Goal: Task Accomplishment & Management: Manage account settings

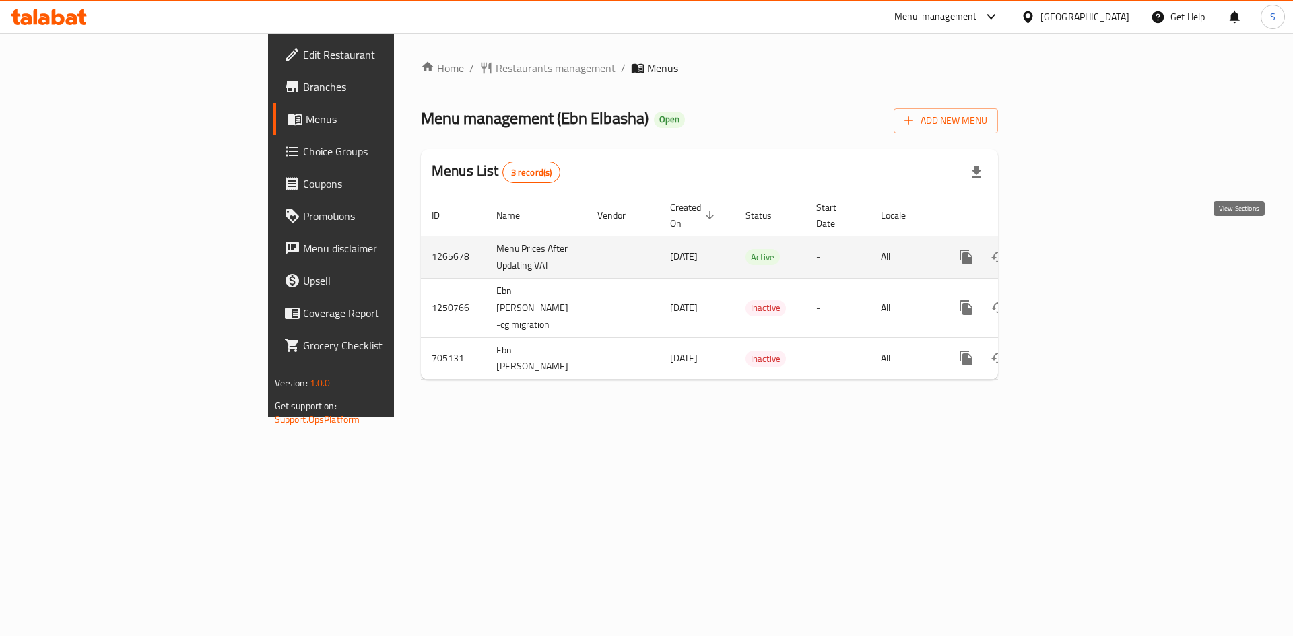
click at [1070, 251] on icon "enhanced table" at bounding box center [1063, 257] width 12 height 12
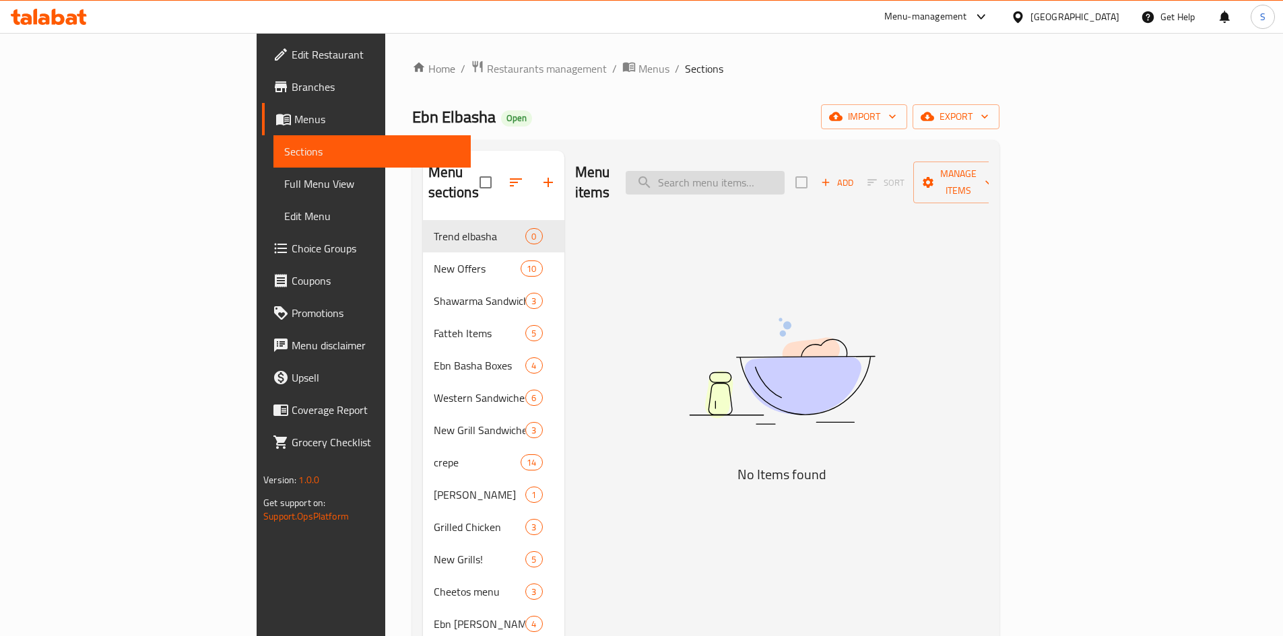
click at [785, 172] on input "search" at bounding box center [705, 183] width 159 height 24
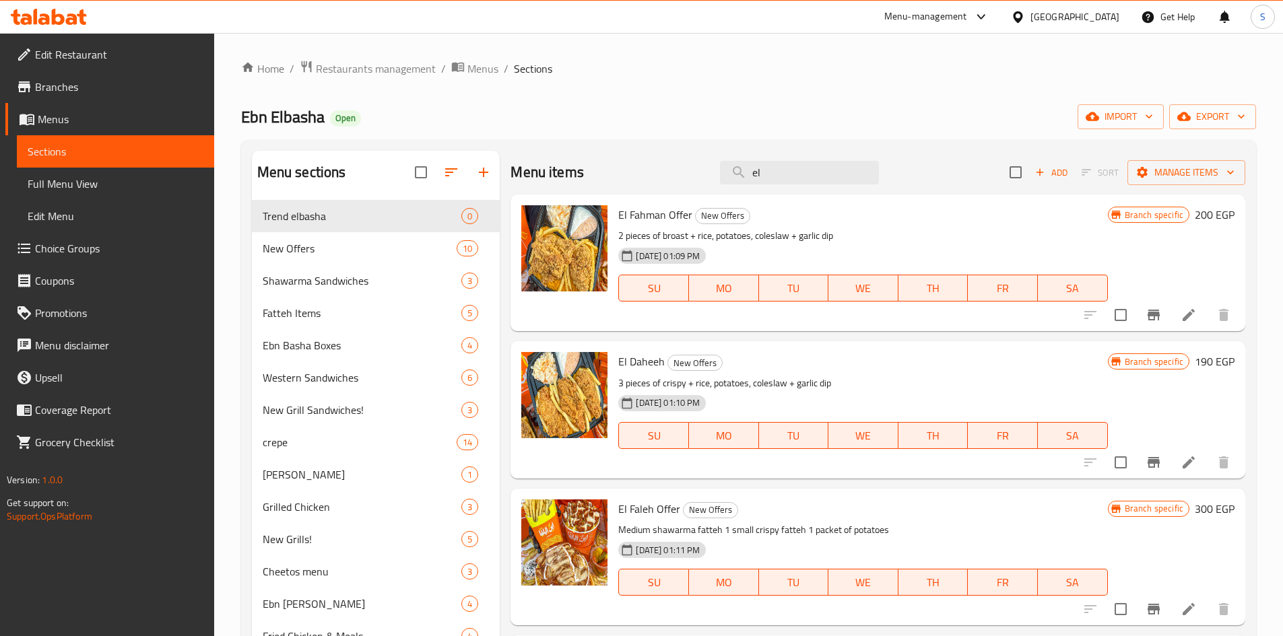
type input "el"
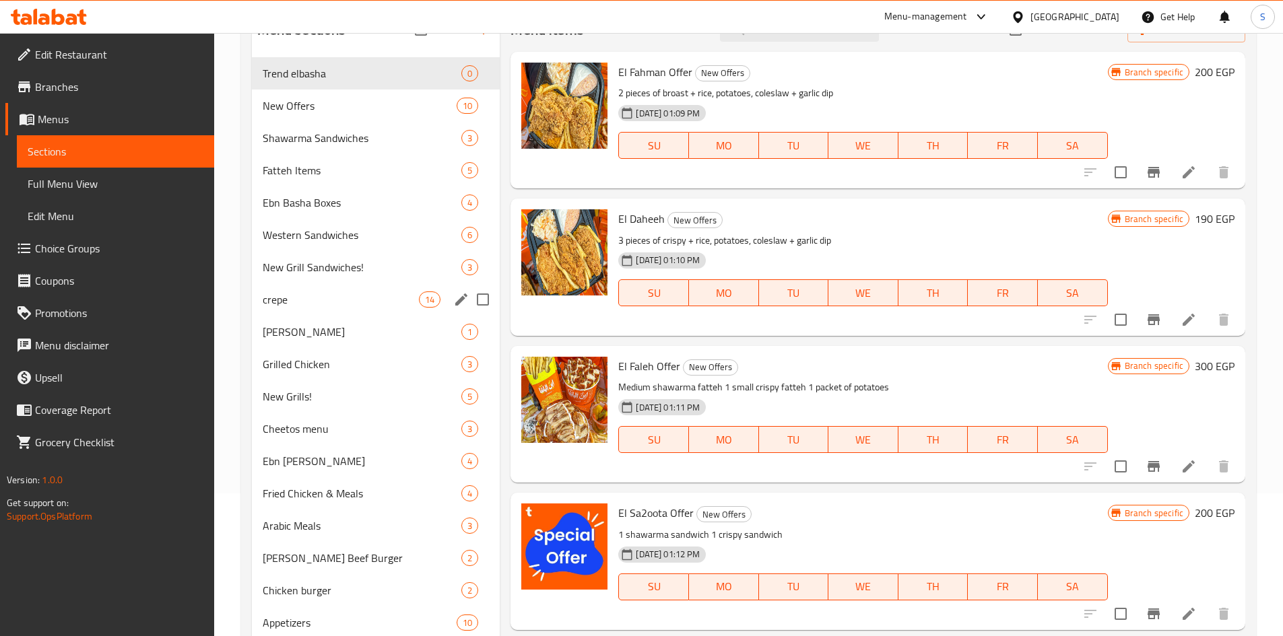
scroll to position [119, 0]
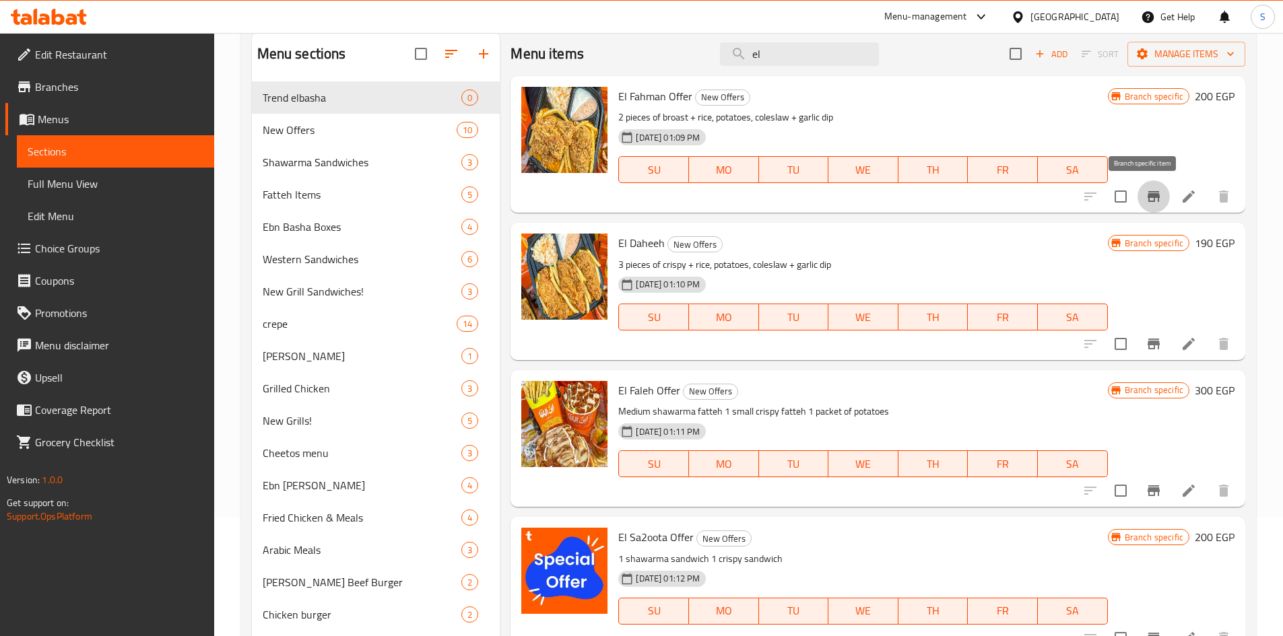
click at [1148, 193] on icon "Branch-specific-item" at bounding box center [1154, 196] width 12 height 11
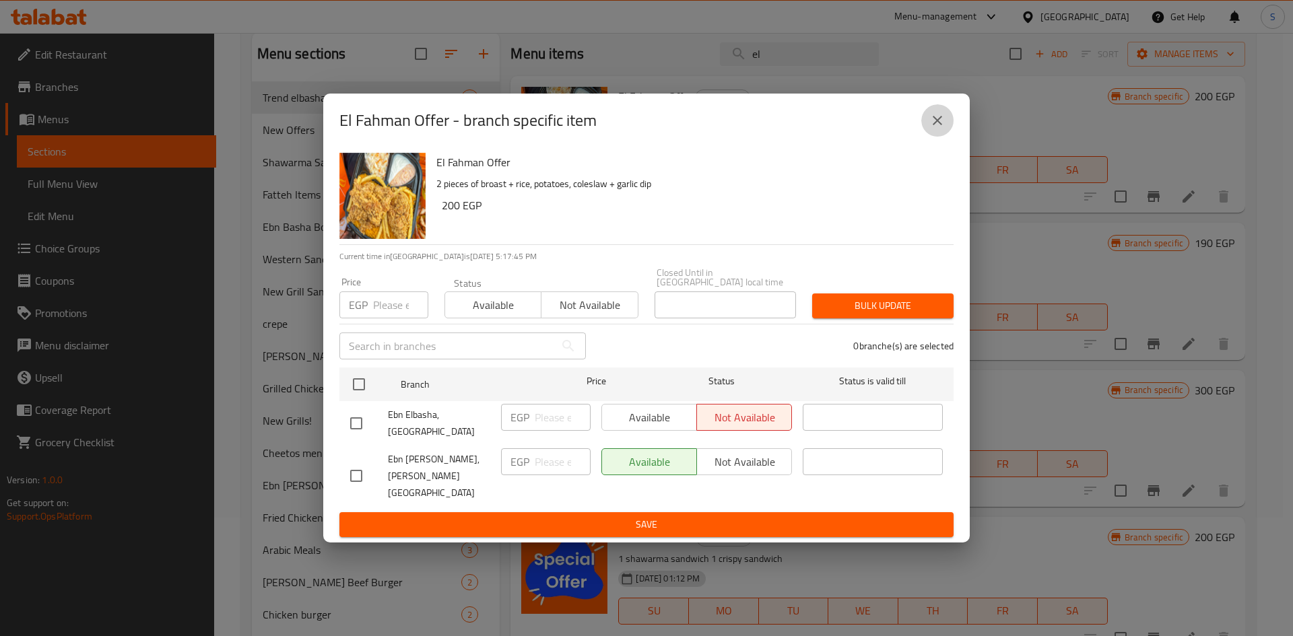
click at [940, 125] on icon "close" at bounding box center [937, 120] width 9 height 9
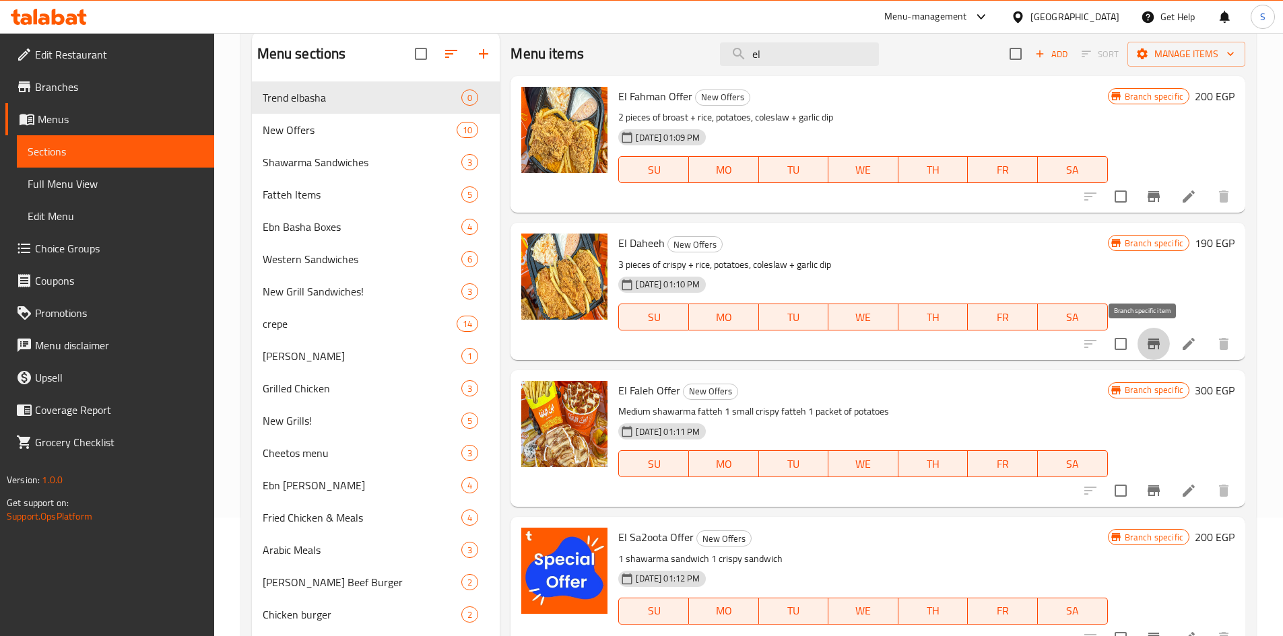
click at [1146, 347] on icon "Branch-specific-item" at bounding box center [1154, 344] width 16 height 16
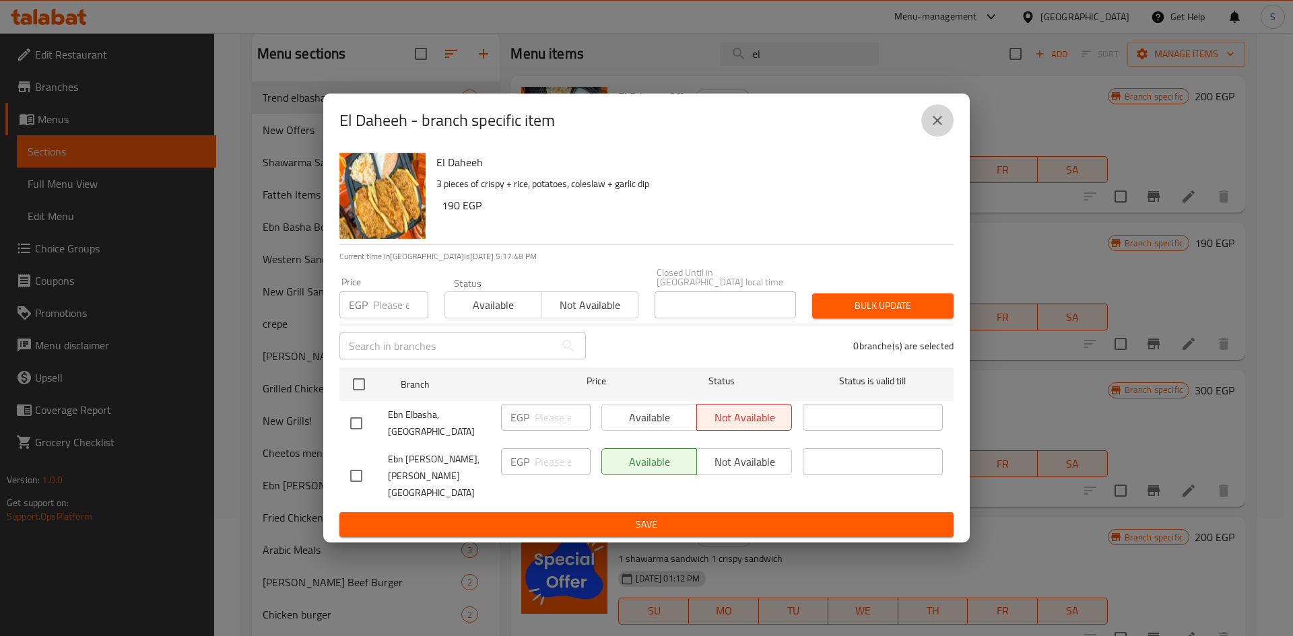
click at [934, 137] on button "close" at bounding box center [937, 120] width 32 height 32
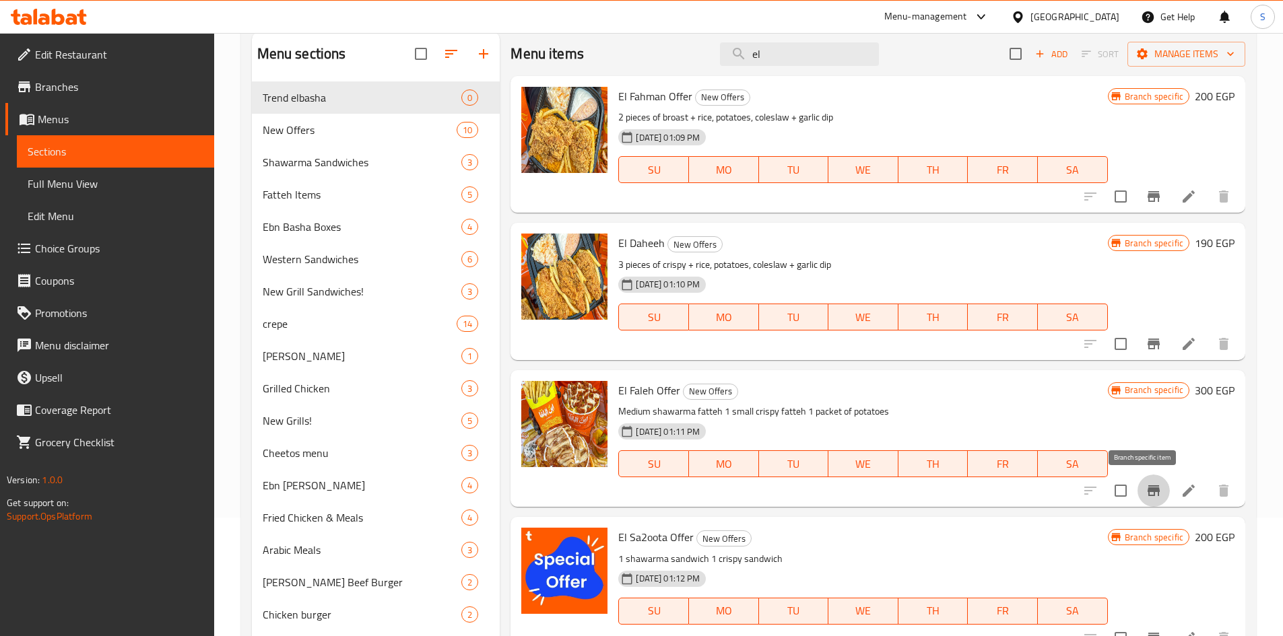
click at [1146, 484] on icon "Branch-specific-item" at bounding box center [1154, 491] width 16 height 16
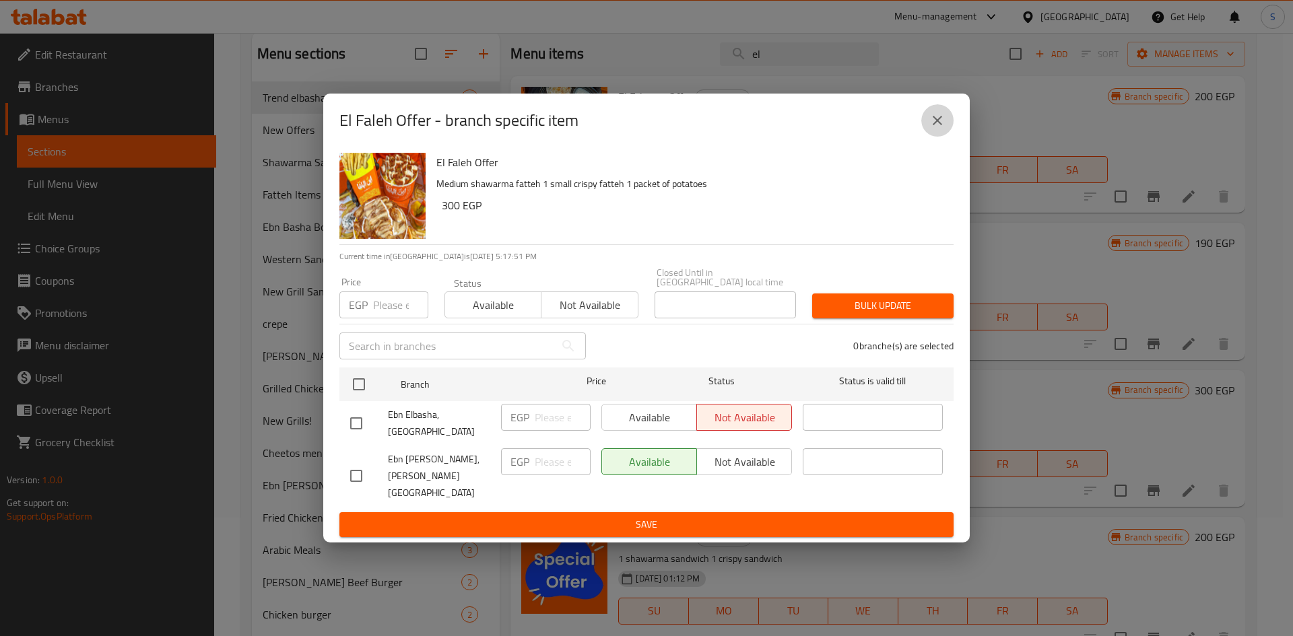
click at [938, 129] on icon "close" at bounding box center [937, 120] width 16 height 16
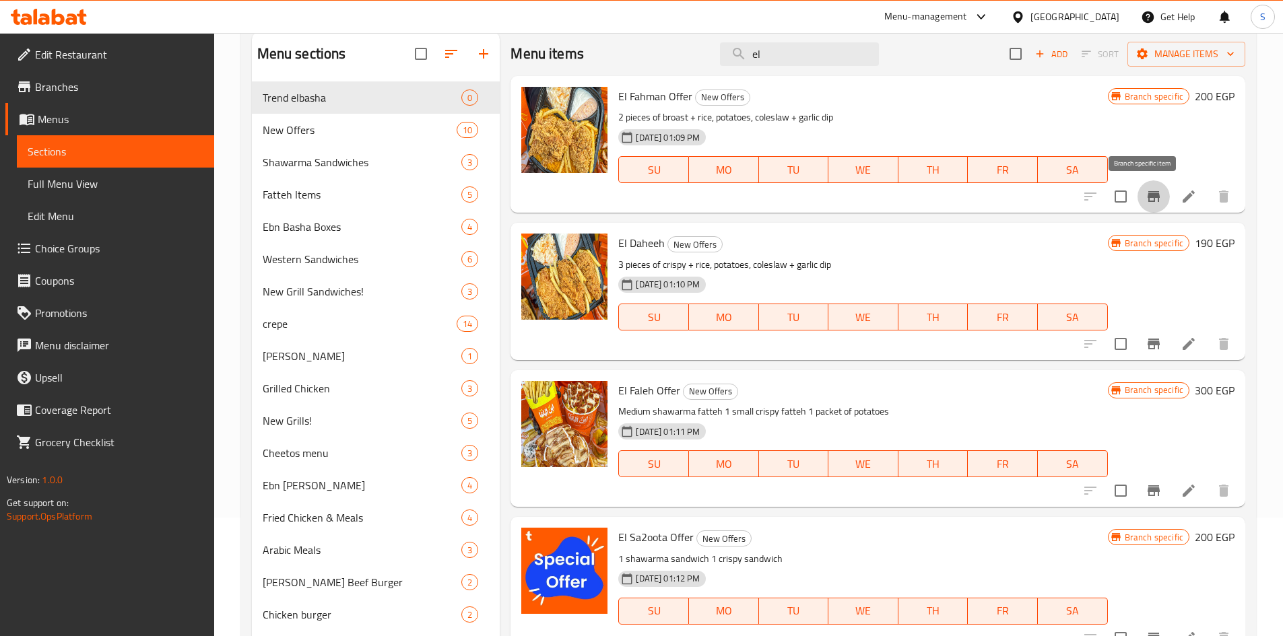
click at [1150, 197] on icon "Branch-specific-item" at bounding box center [1154, 197] width 16 height 16
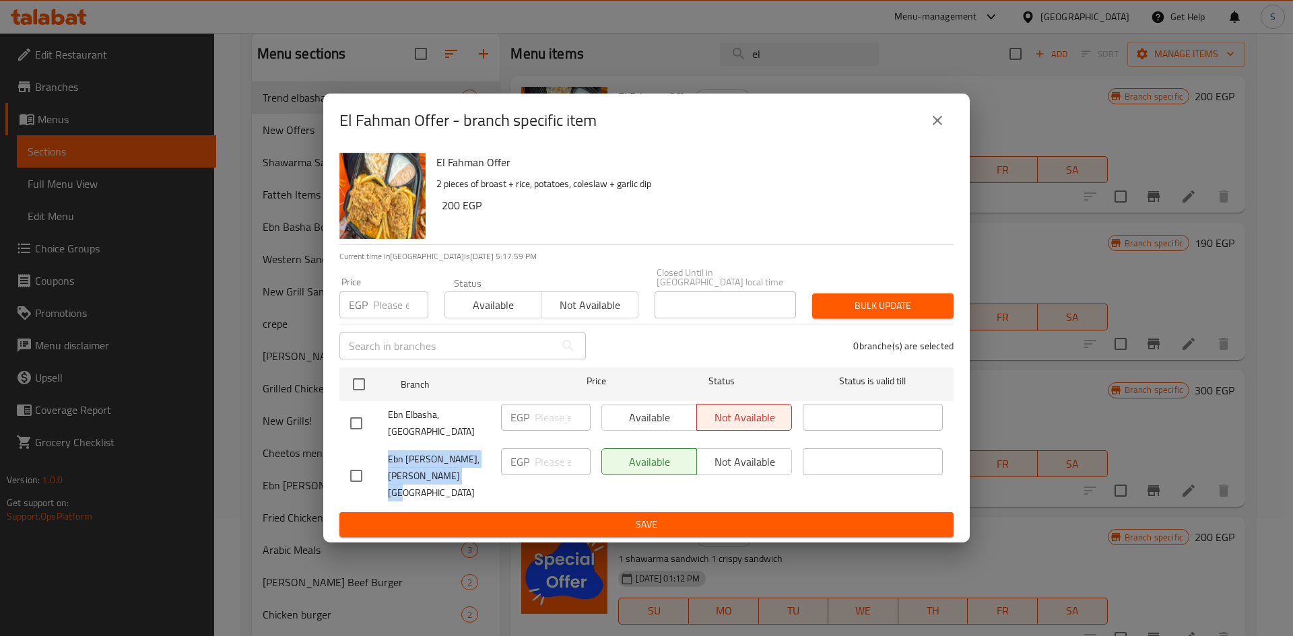
drag, startPoint x: 385, startPoint y: 453, endPoint x: 478, endPoint y: 476, distance: 94.9
click at [478, 476] on div "Ebn Al Basha Aldmshki, Raml Station" at bounding box center [420, 476] width 151 height 67
click at [934, 129] on icon "close" at bounding box center [937, 120] width 16 height 16
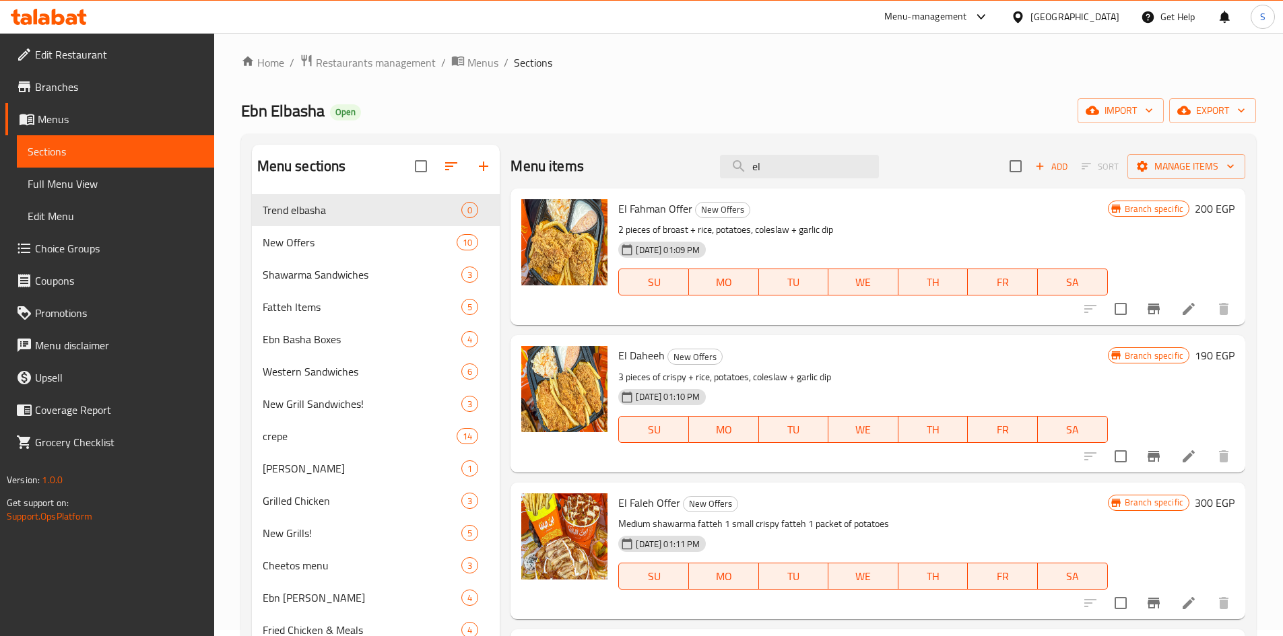
scroll to position [0, 0]
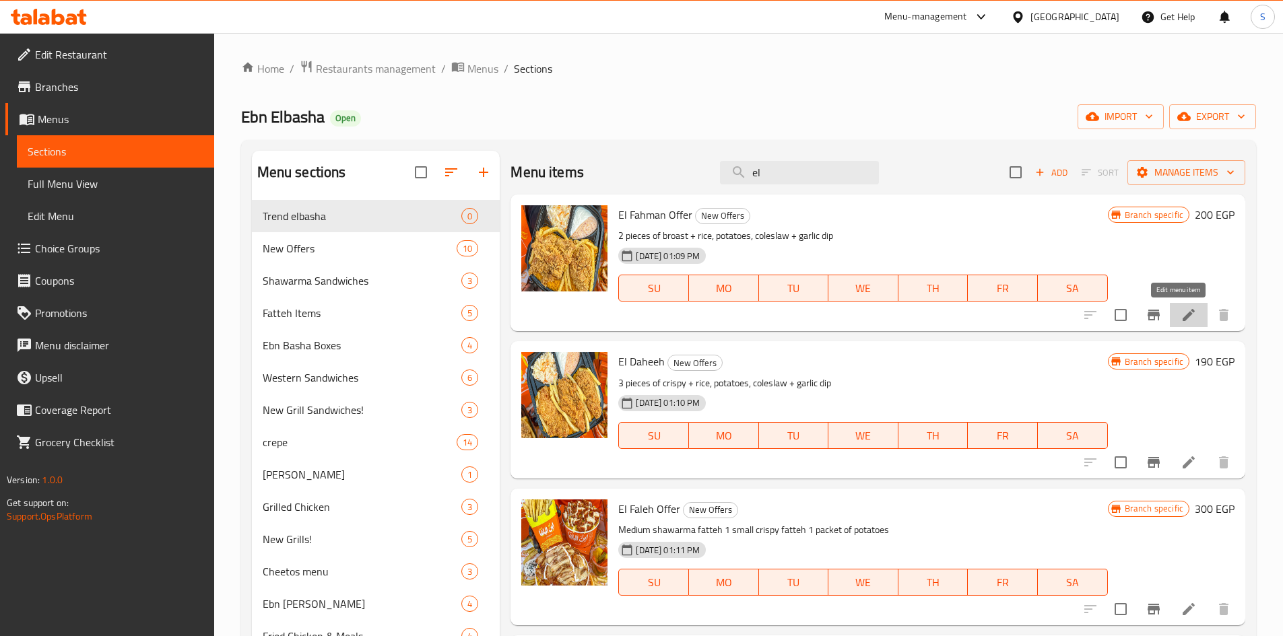
click at [1181, 311] on icon at bounding box center [1189, 315] width 16 height 16
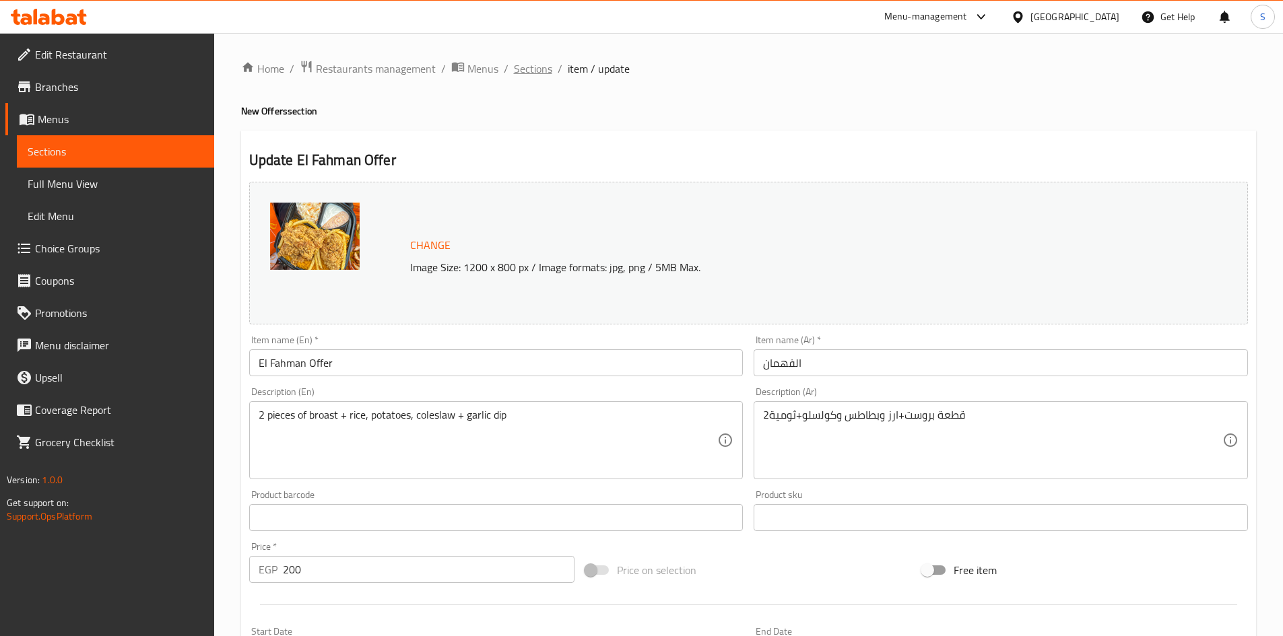
click at [520, 69] on span "Sections" at bounding box center [533, 69] width 38 height 16
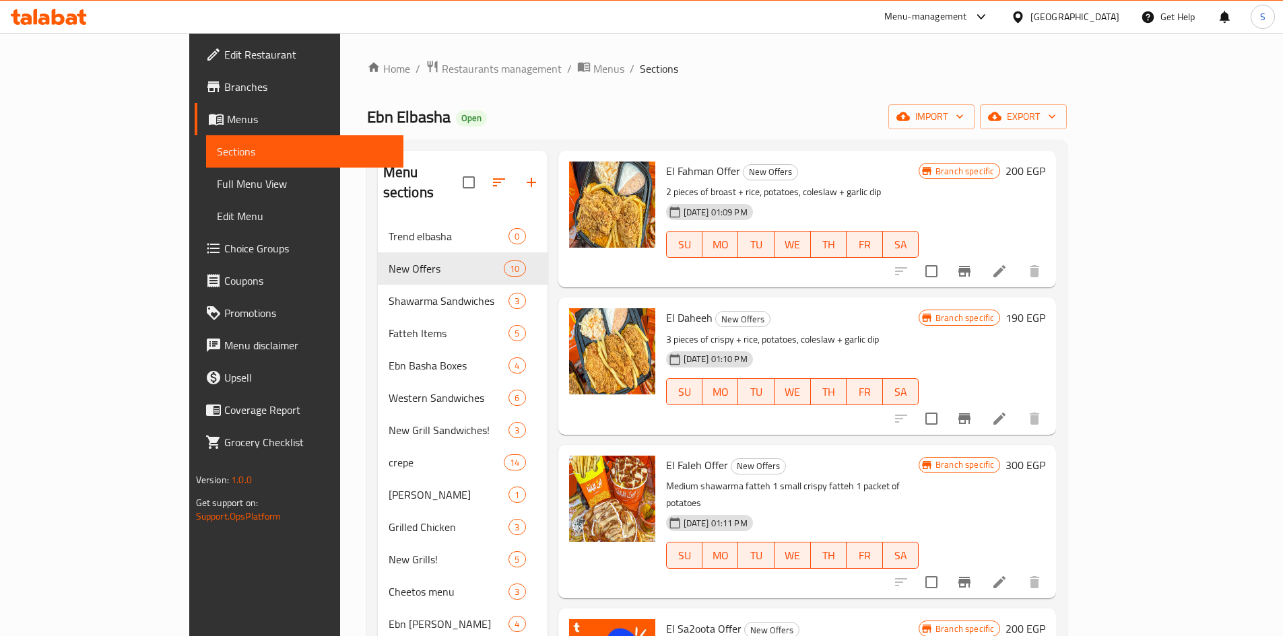
scroll to position [67, 0]
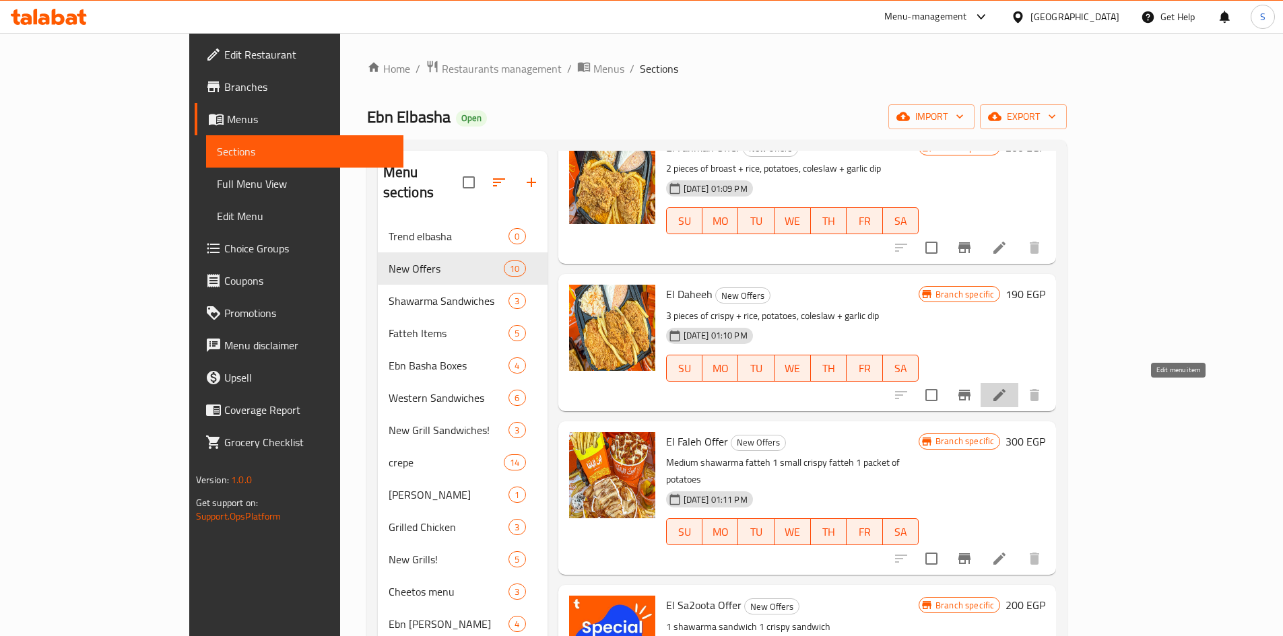
click at [1006, 395] on icon at bounding box center [999, 395] width 12 height 12
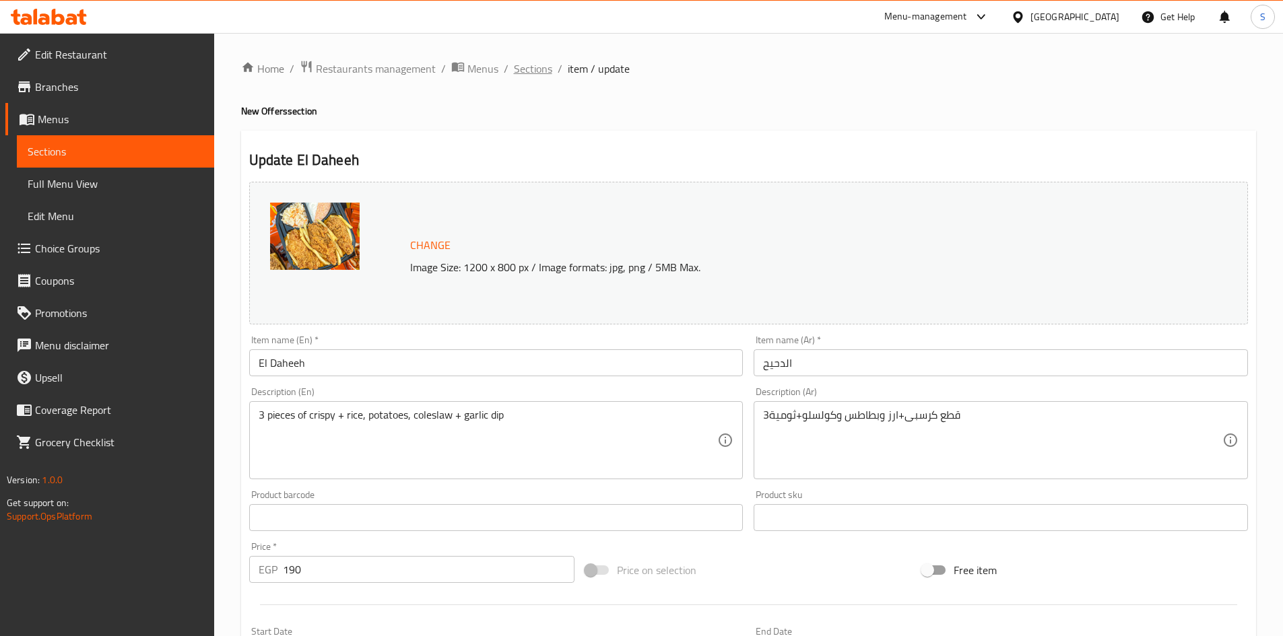
click at [527, 68] on span "Sections" at bounding box center [533, 69] width 38 height 16
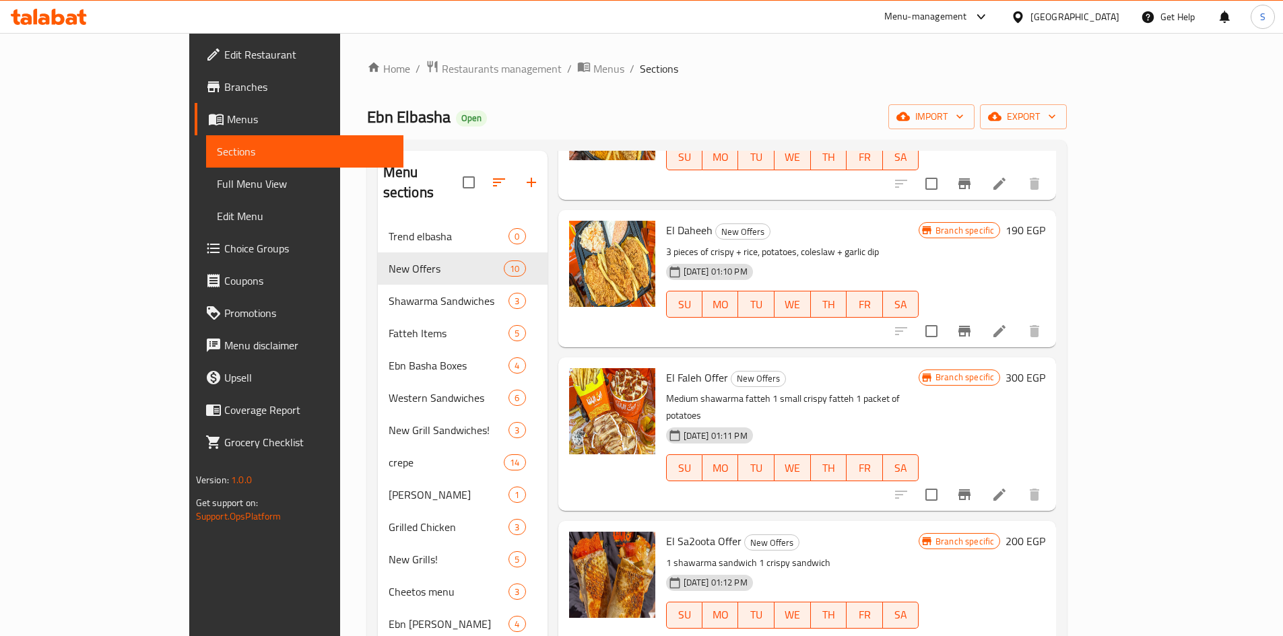
scroll to position [135, 0]
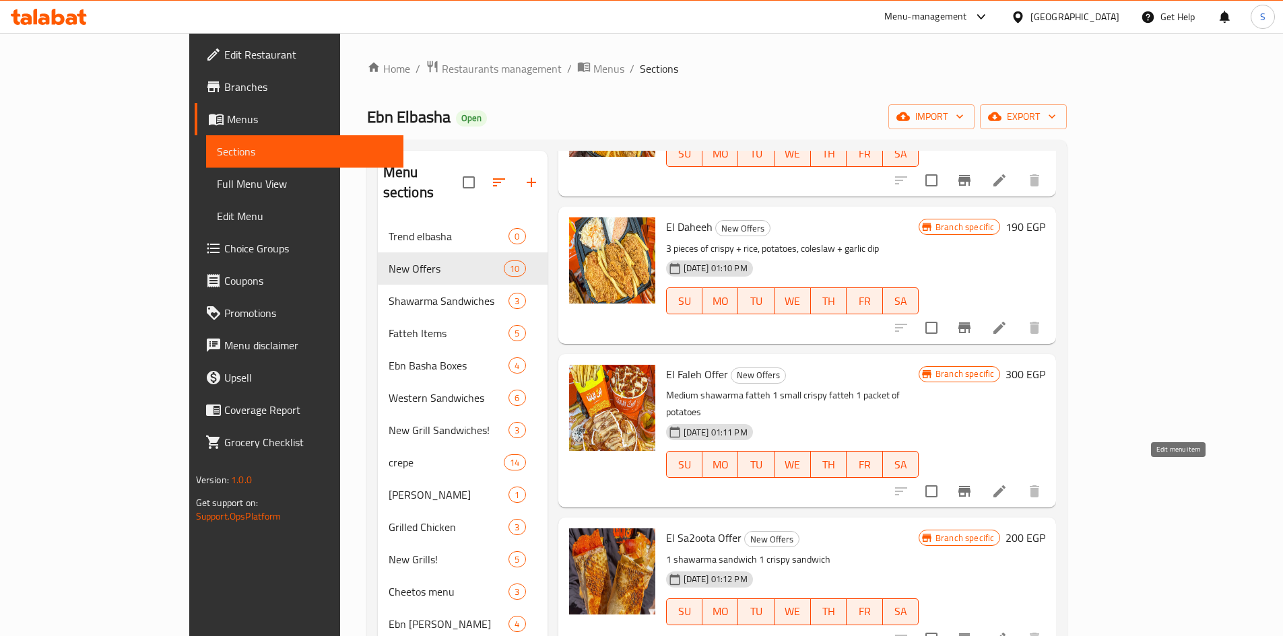
click at [1008, 484] on icon at bounding box center [999, 492] width 16 height 16
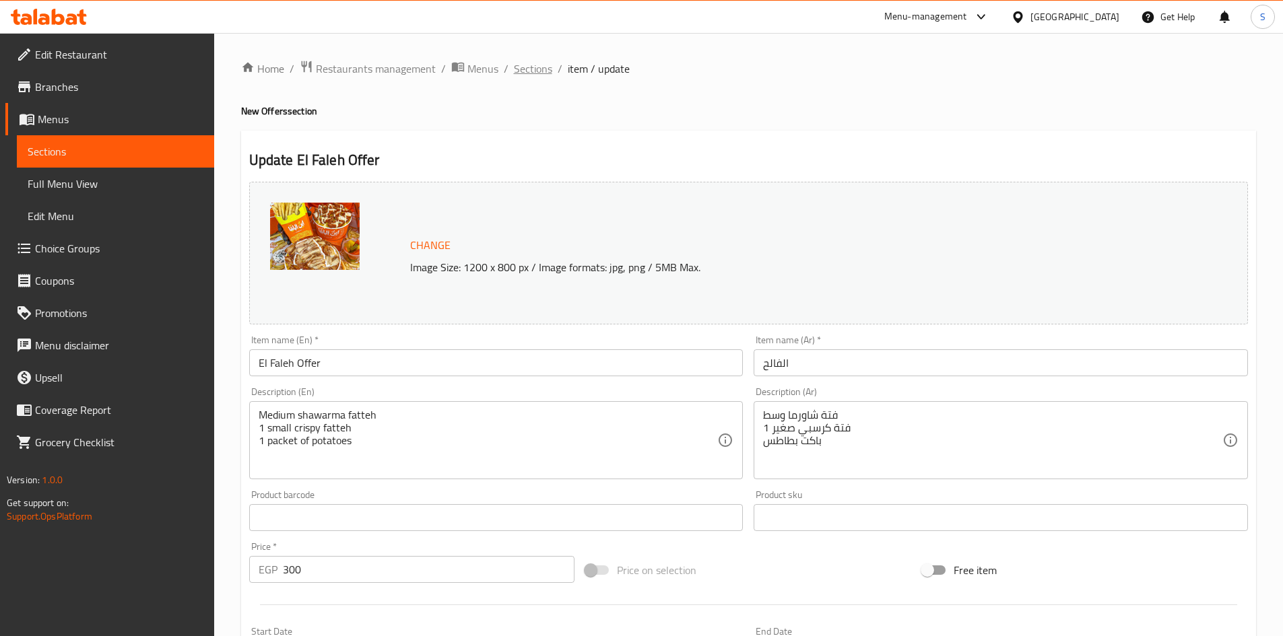
click at [543, 66] on span "Sections" at bounding box center [533, 69] width 38 height 16
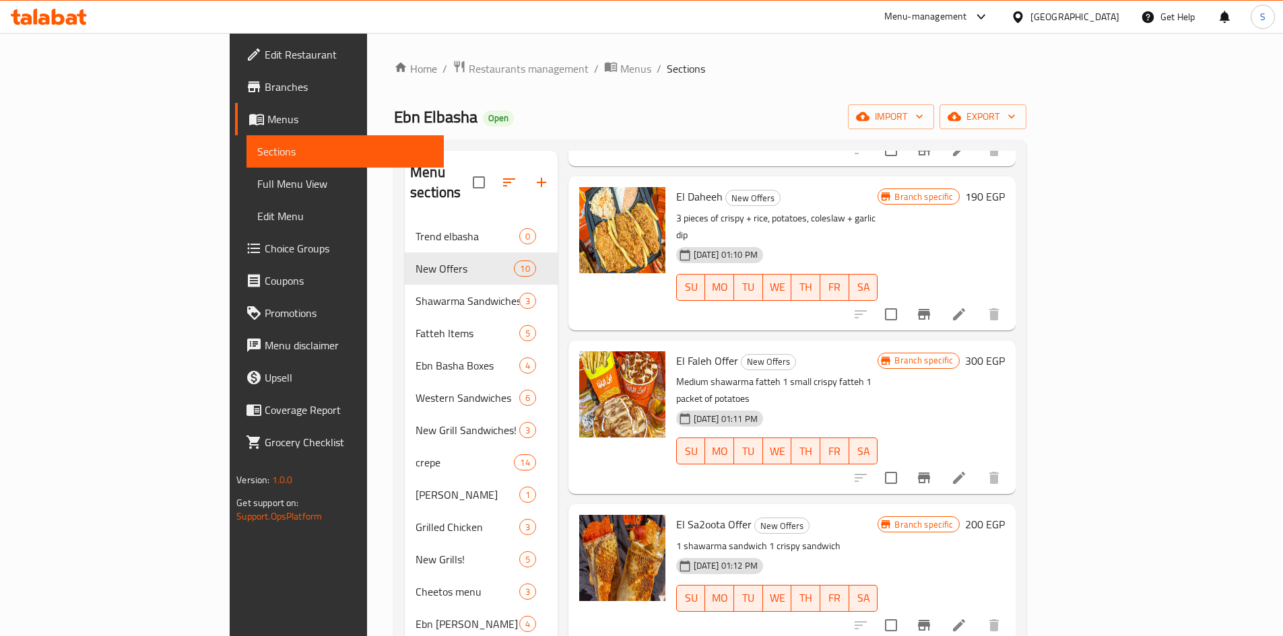
scroll to position [269, 0]
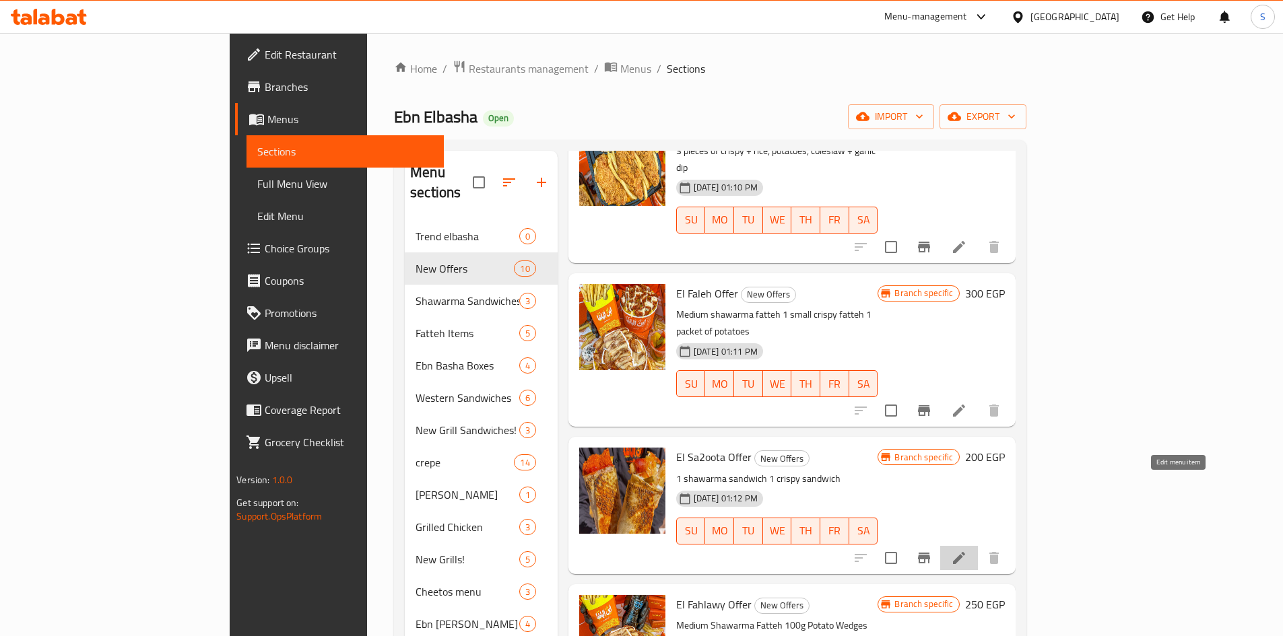
click at [967, 550] on icon at bounding box center [959, 558] width 16 height 16
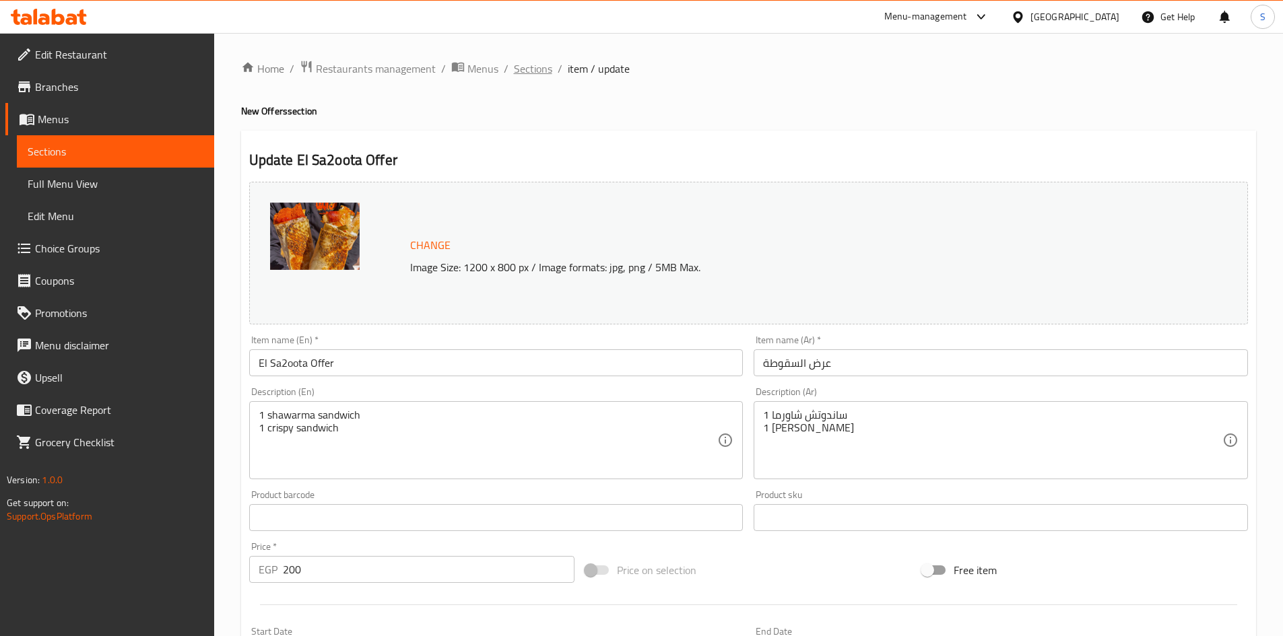
click at [541, 70] on span "Sections" at bounding box center [533, 69] width 38 height 16
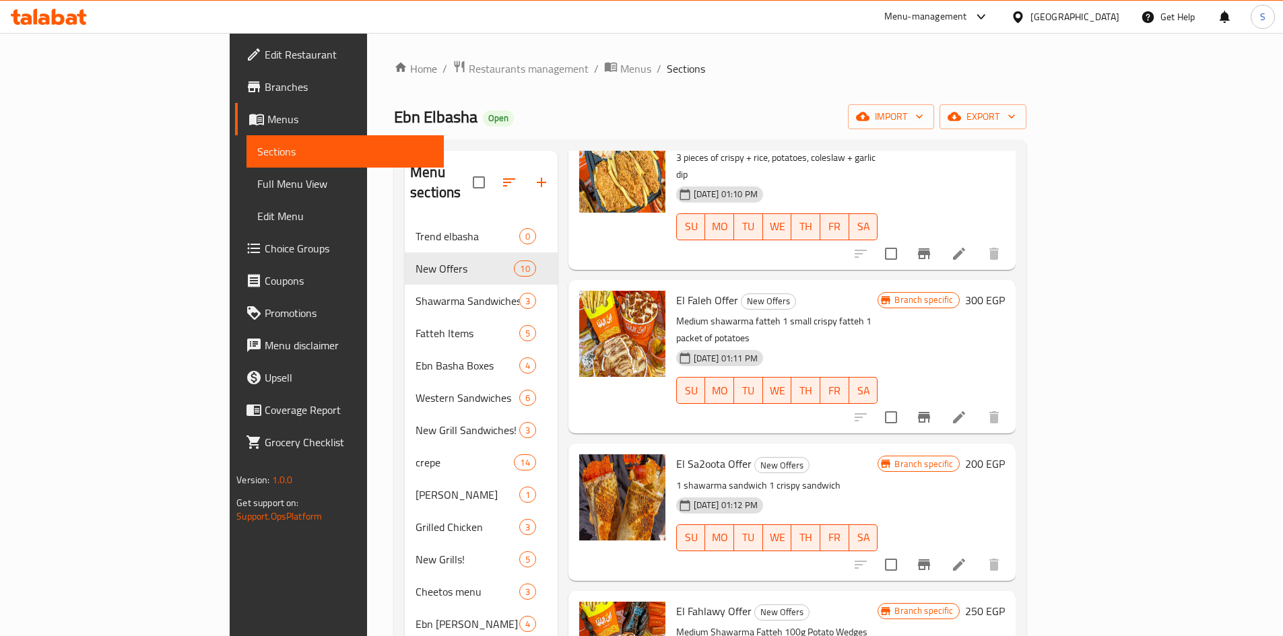
scroll to position [337, 0]
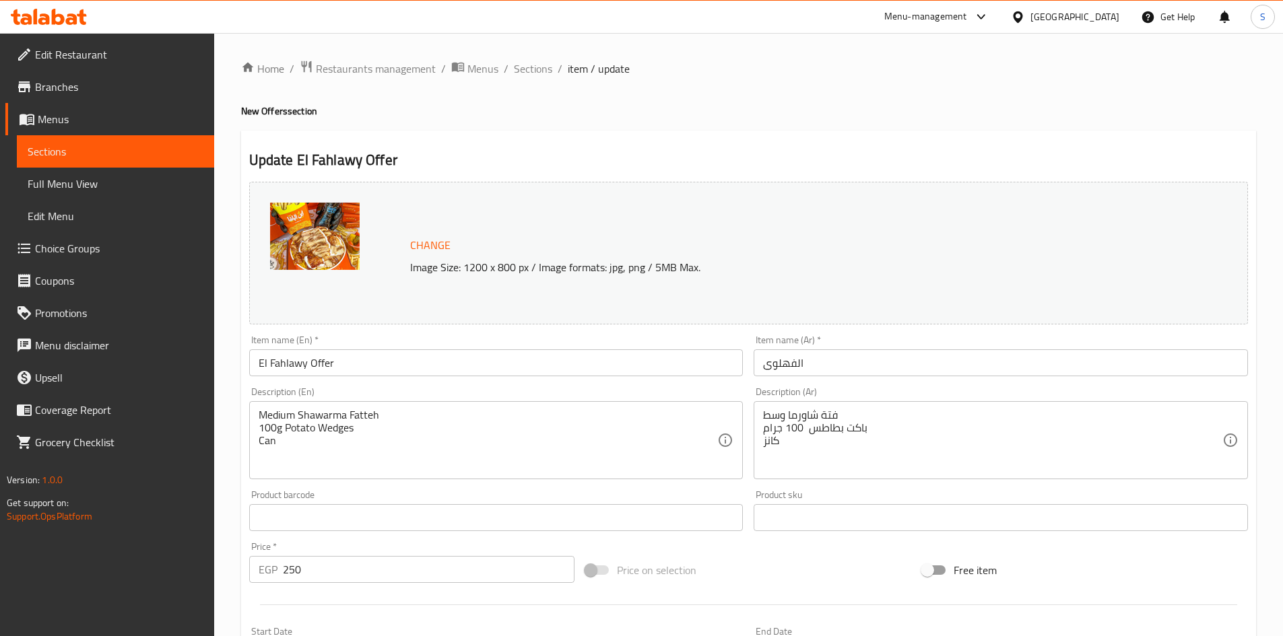
click at [65, 79] on span "Branches" at bounding box center [119, 87] width 168 height 16
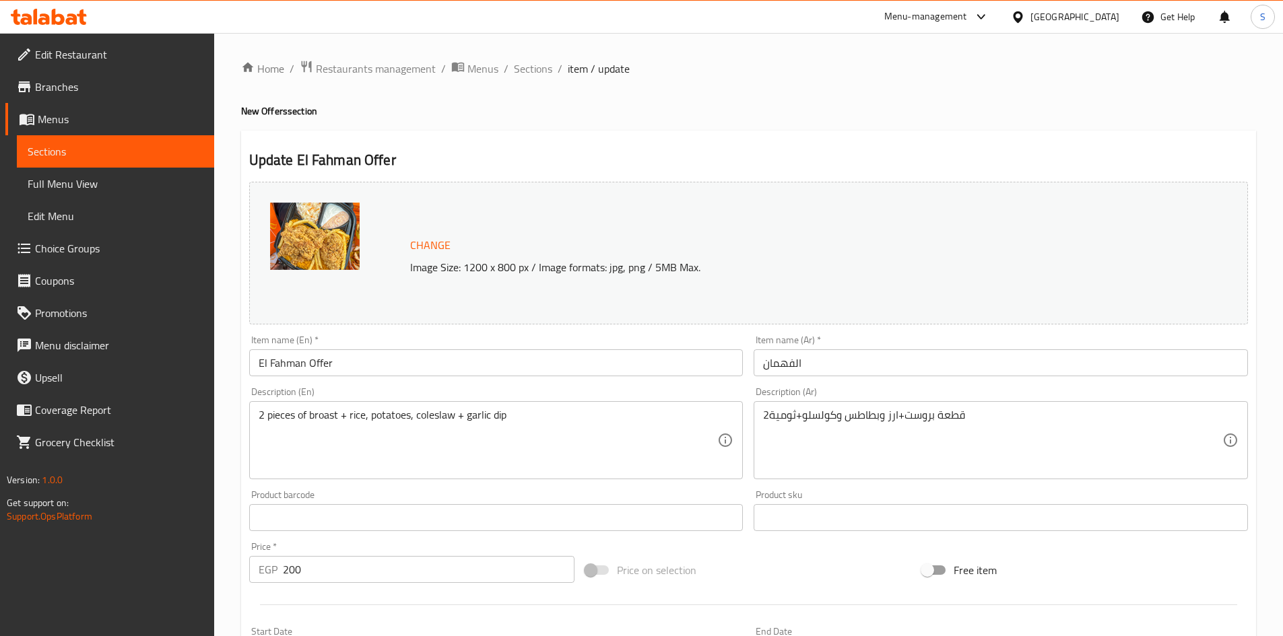
click at [83, 75] on link "Branches" at bounding box center [109, 87] width 209 height 32
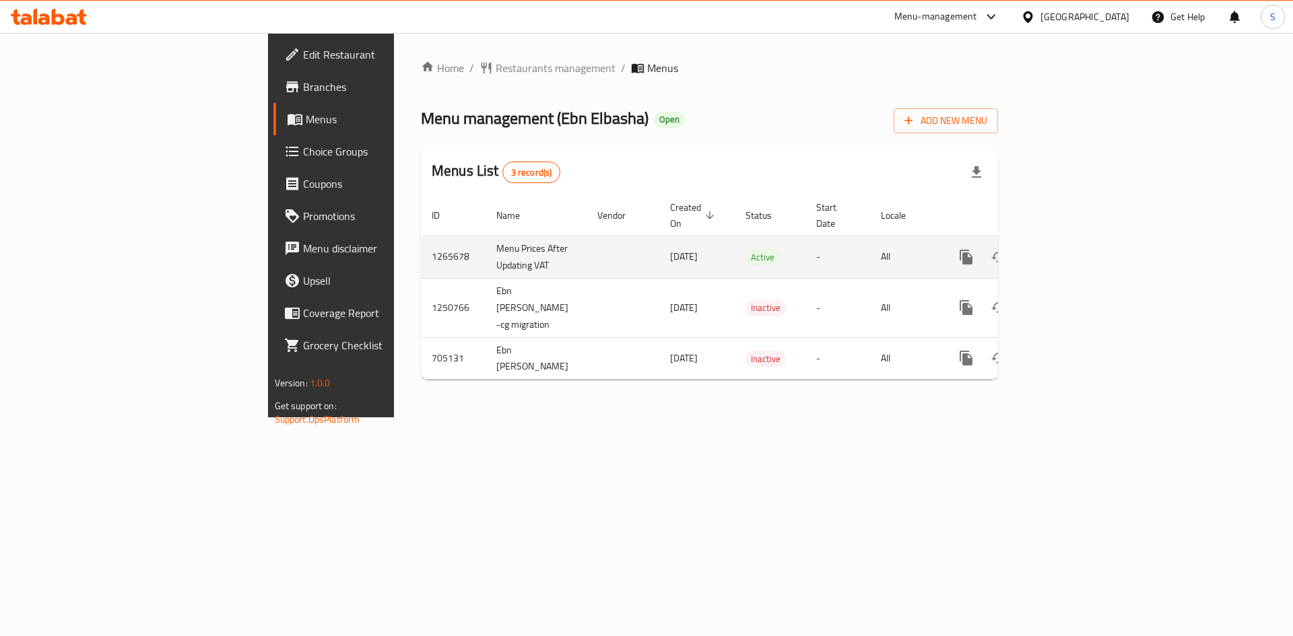
click at [1072, 249] on icon "enhanced table" at bounding box center [1063, 257] width 16 height 16
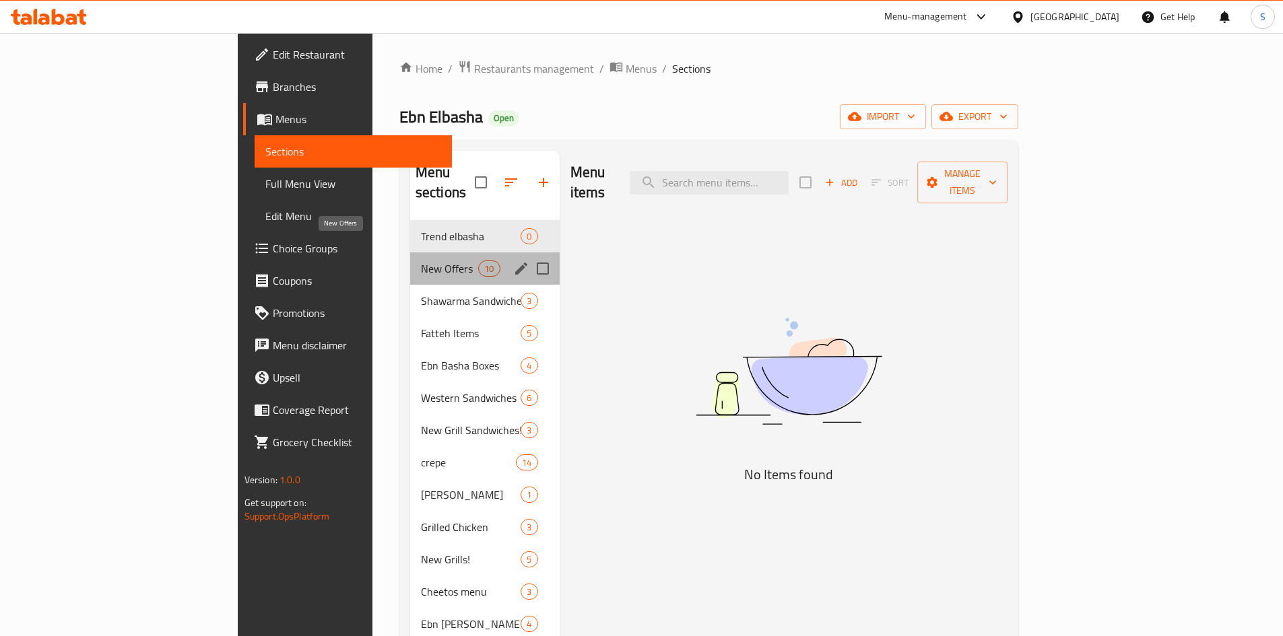
click at [421, 261] on span "New Offers" at bounding box center [449, 269] width 57 height 16
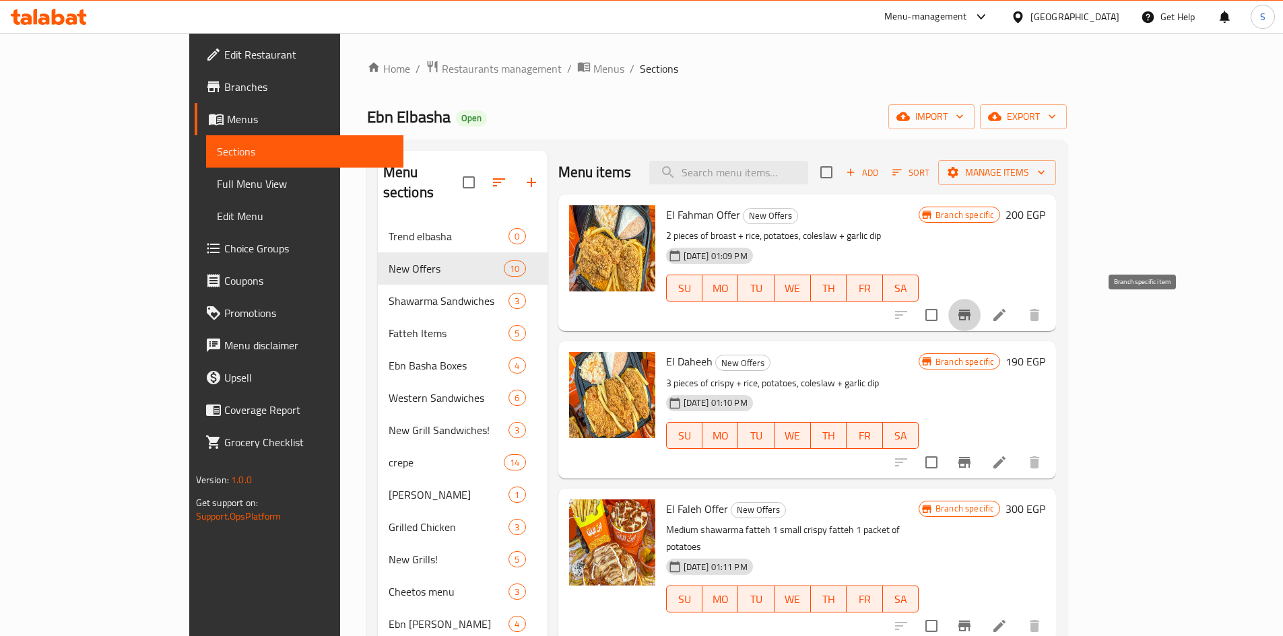
click at [981, 327] on button "Branch-specific-item" at bounding box center [964, 315] width 32 height 32
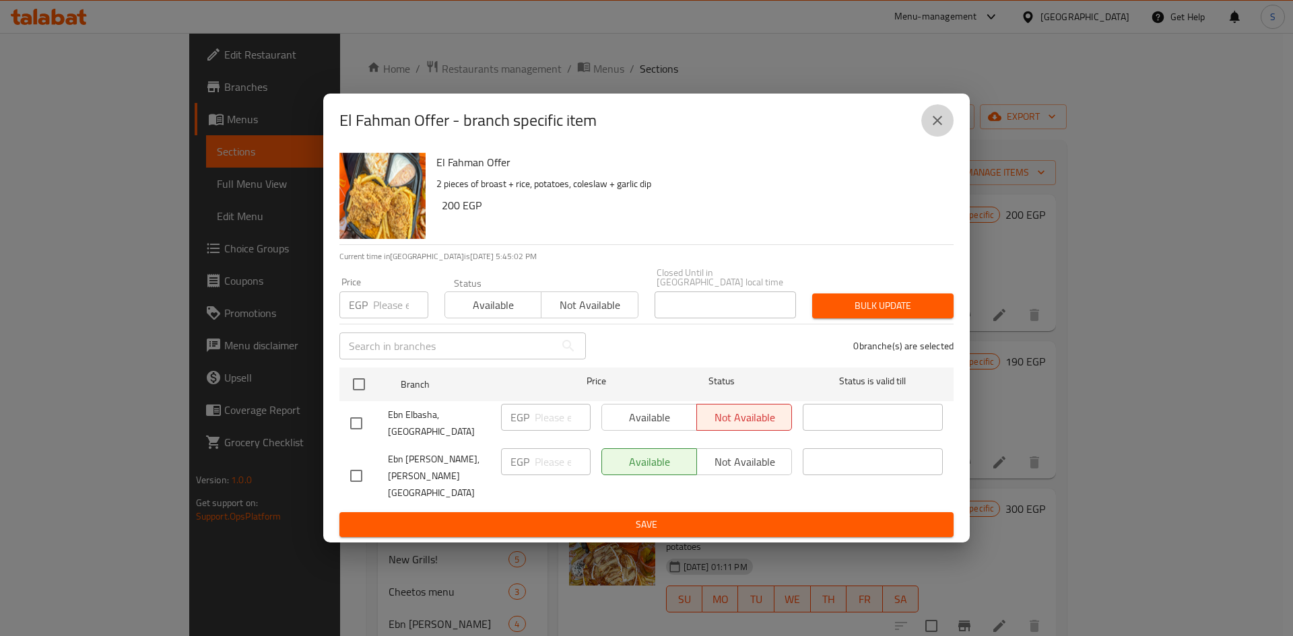
click at [942, 129] on icon "close" at bounding box center [937, 120] width 16 height 16
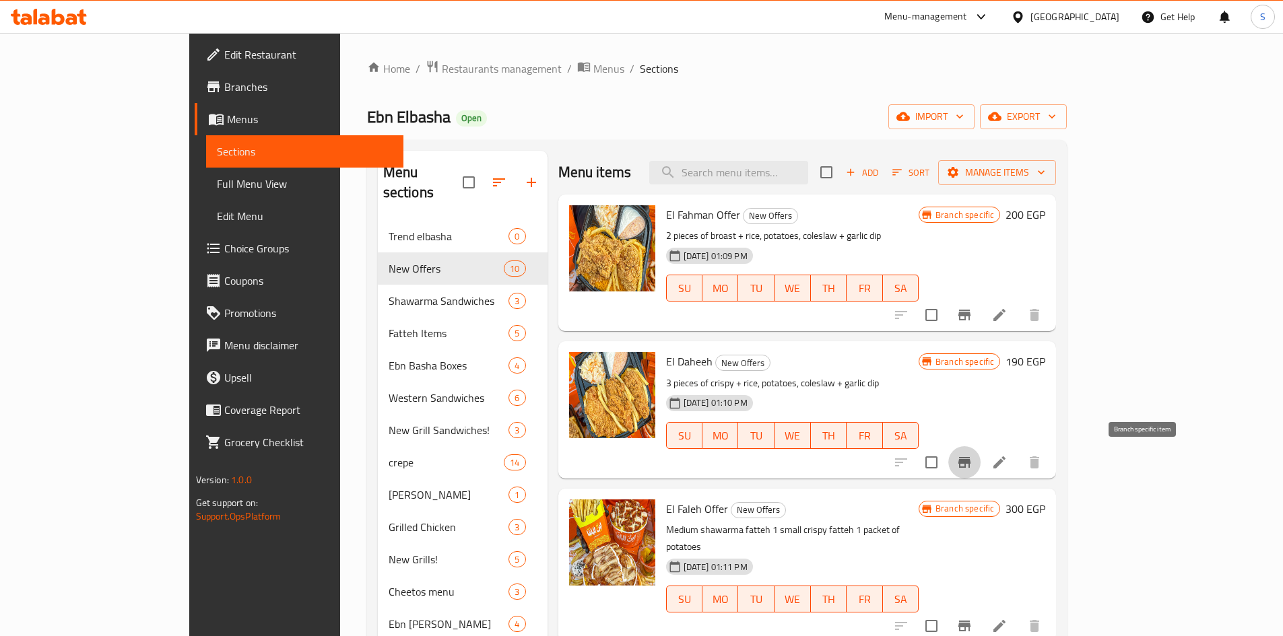
click at [973, 455] on icon "Branch-specific-item" at bounding box center [964, 463] width 16 height 16
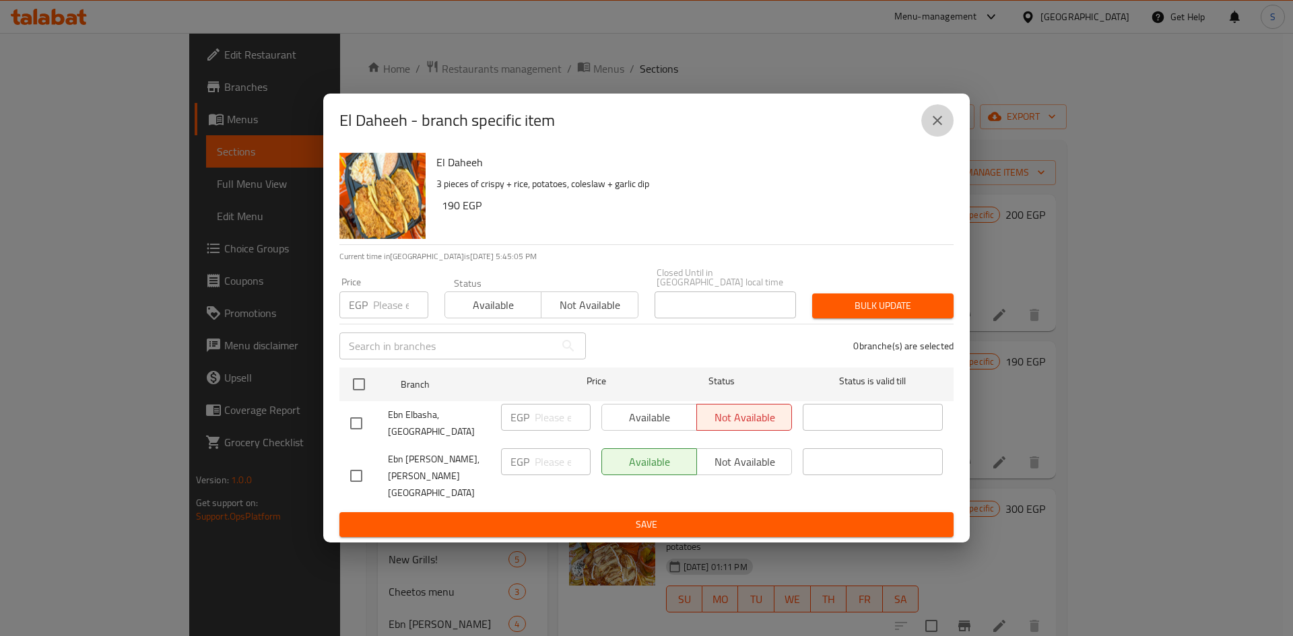
click at [938, 137] on button "close" at bounding box center [937, 120] width 32 height 32
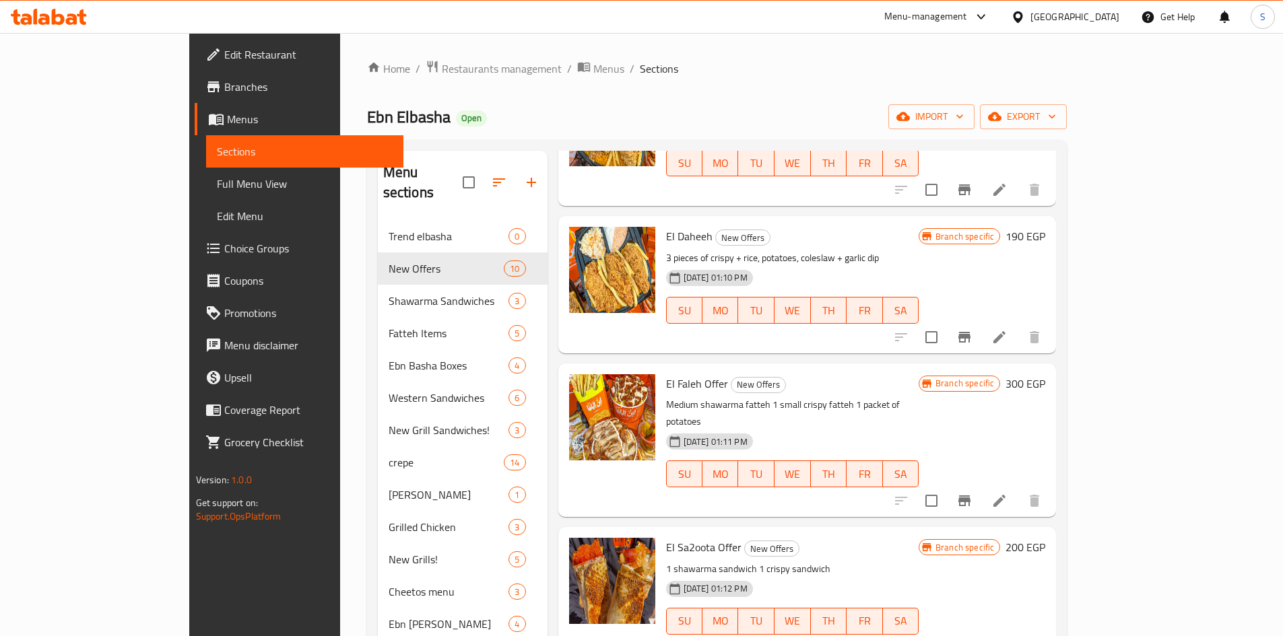
scroll to position [135, 0]
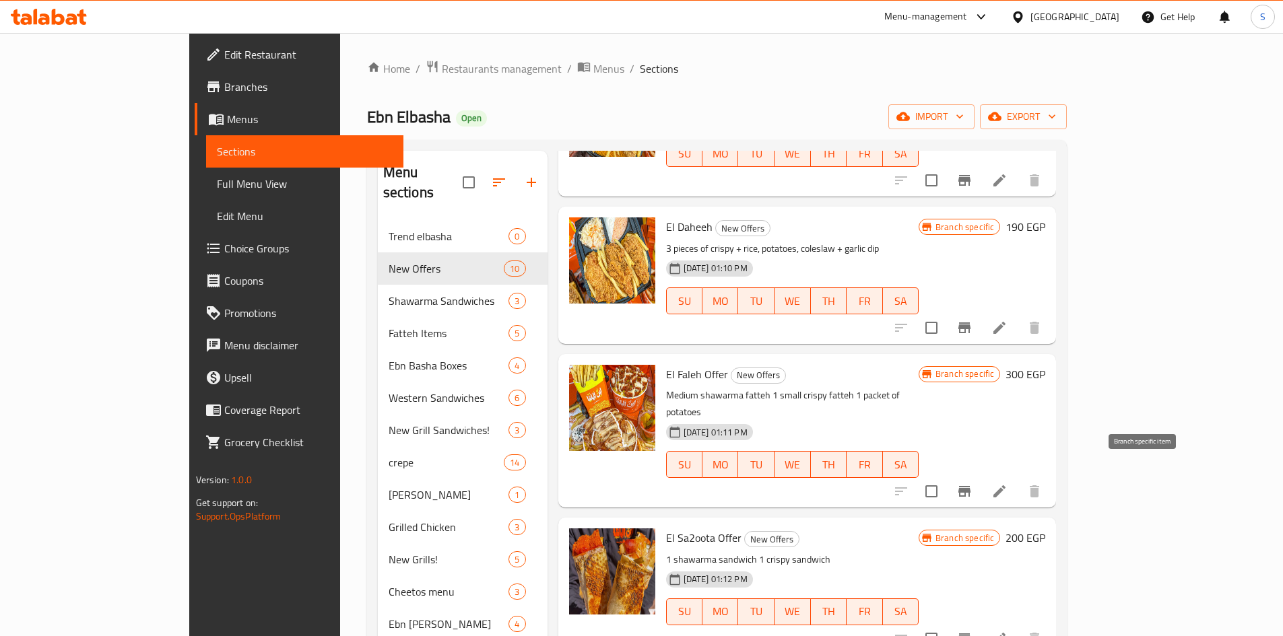
click at [973, 484] on icon "Branch-specific-item" at bounding box center [964, 492] width 16 height 16
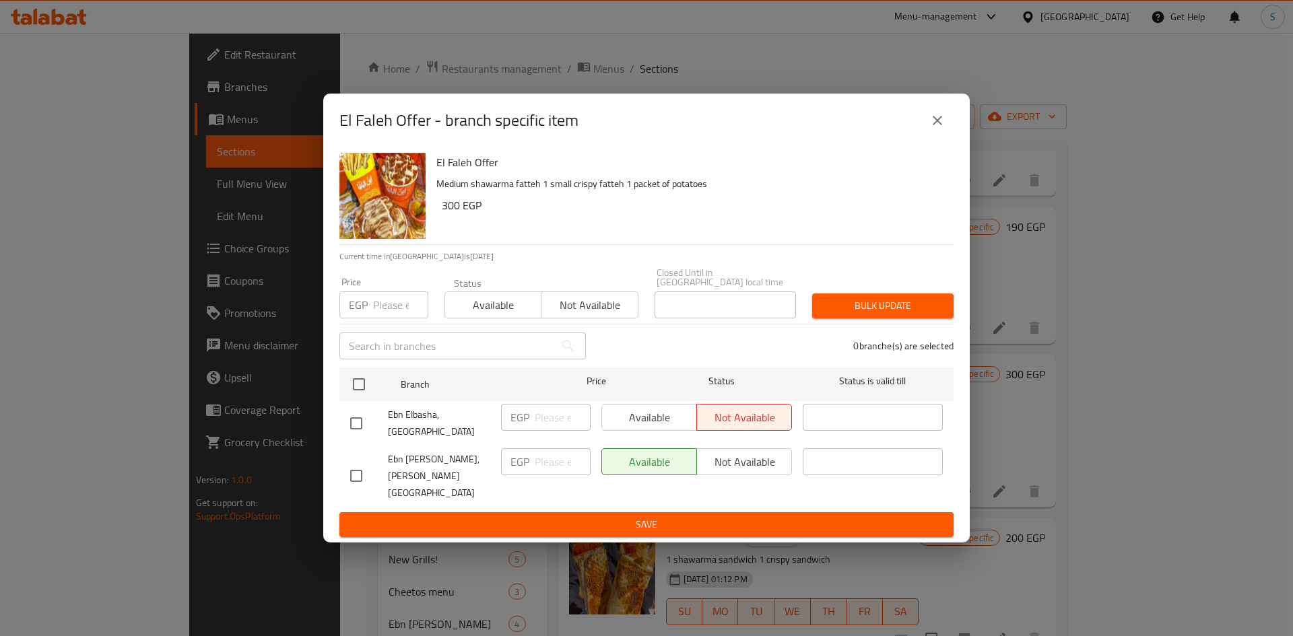
click at [939, 129] on icon "close" at bounding box center [937, 120] width 16 height 16
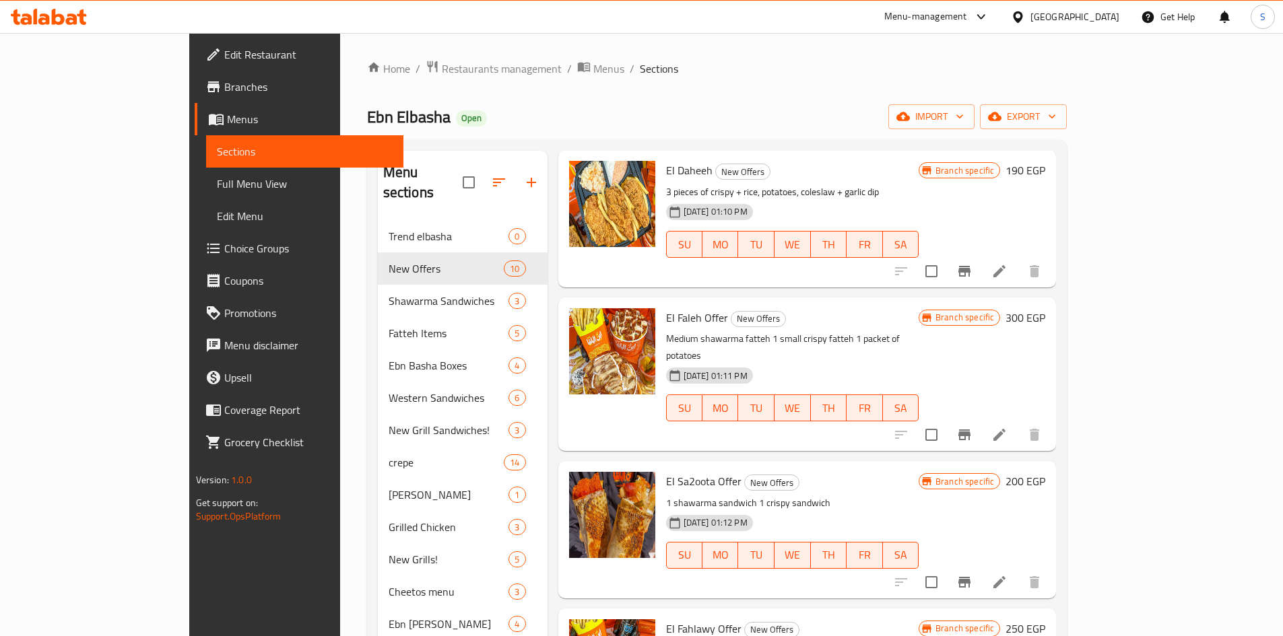
scroll to position [269, 0]
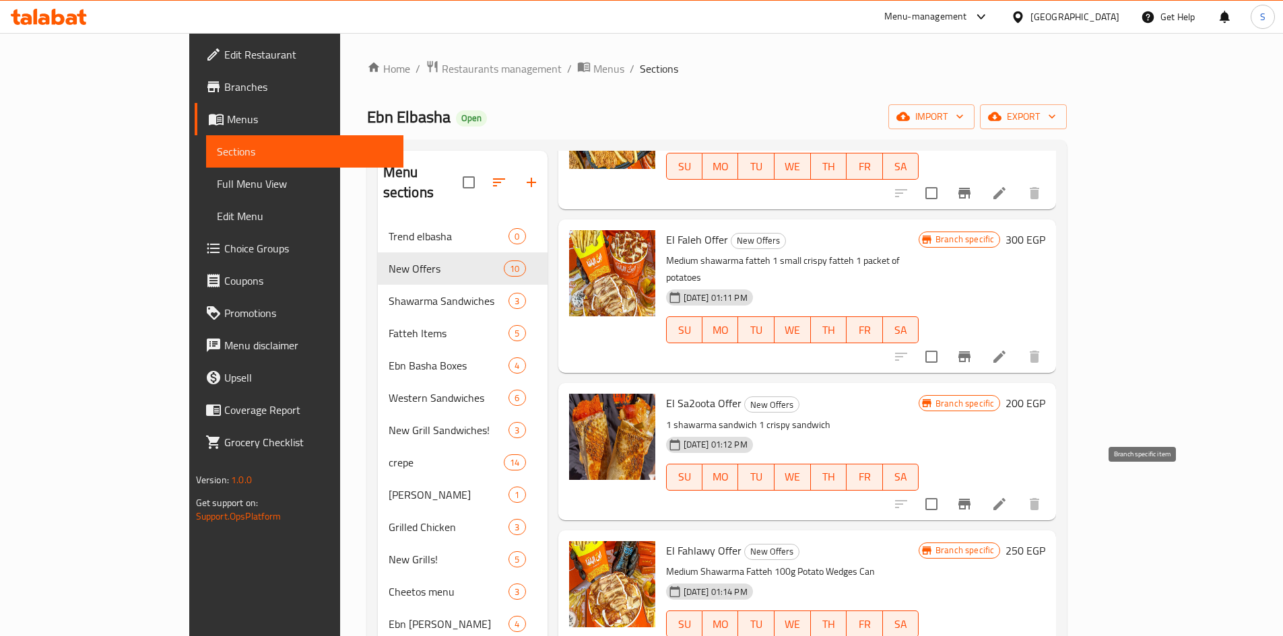
click at [973, 496] on icon "Branch-specific-item" at bounding box center [964, 504] width 16 height 16
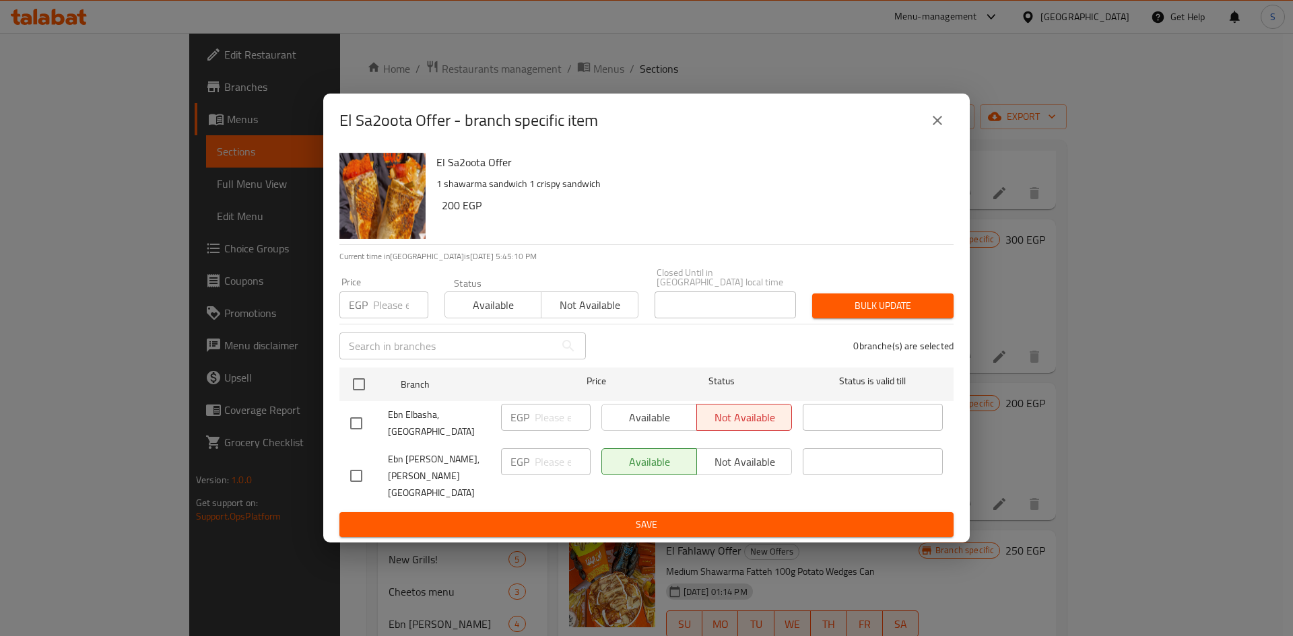
click at [928, 137] on button "close" at bounding box center [937, 120] width 32 height 32
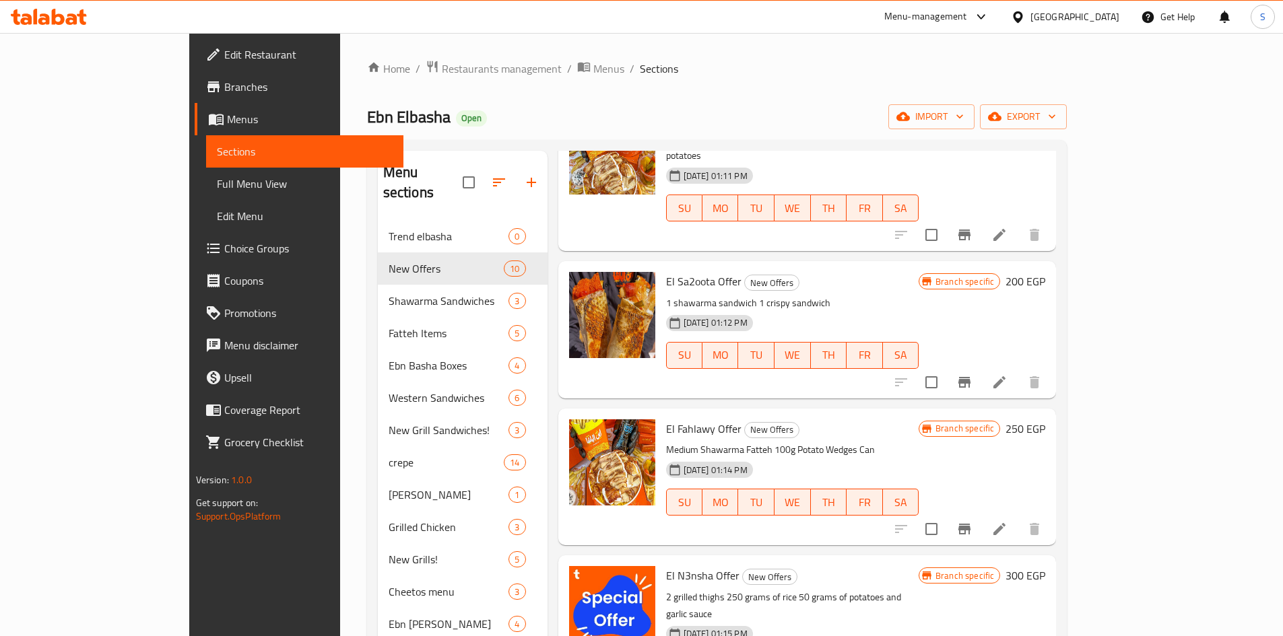
scroll to position [404, 0]
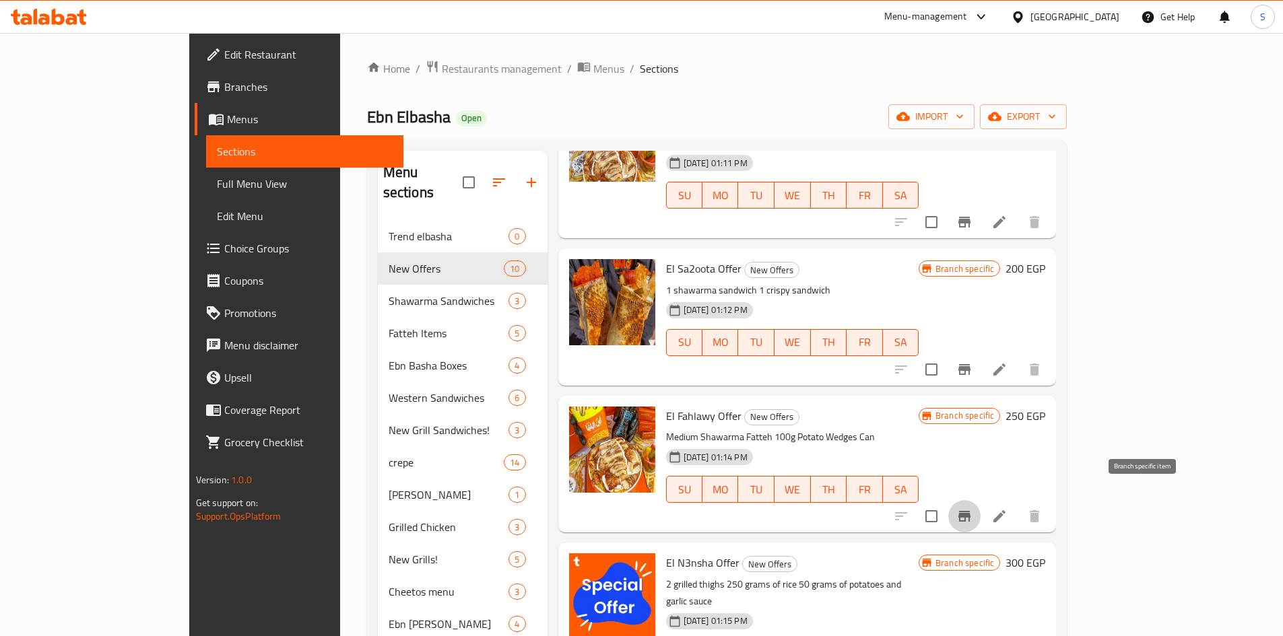
click at [973, 509] on icon "Branch-specific-item" at bounding box center [964, 517] width 16 height 16
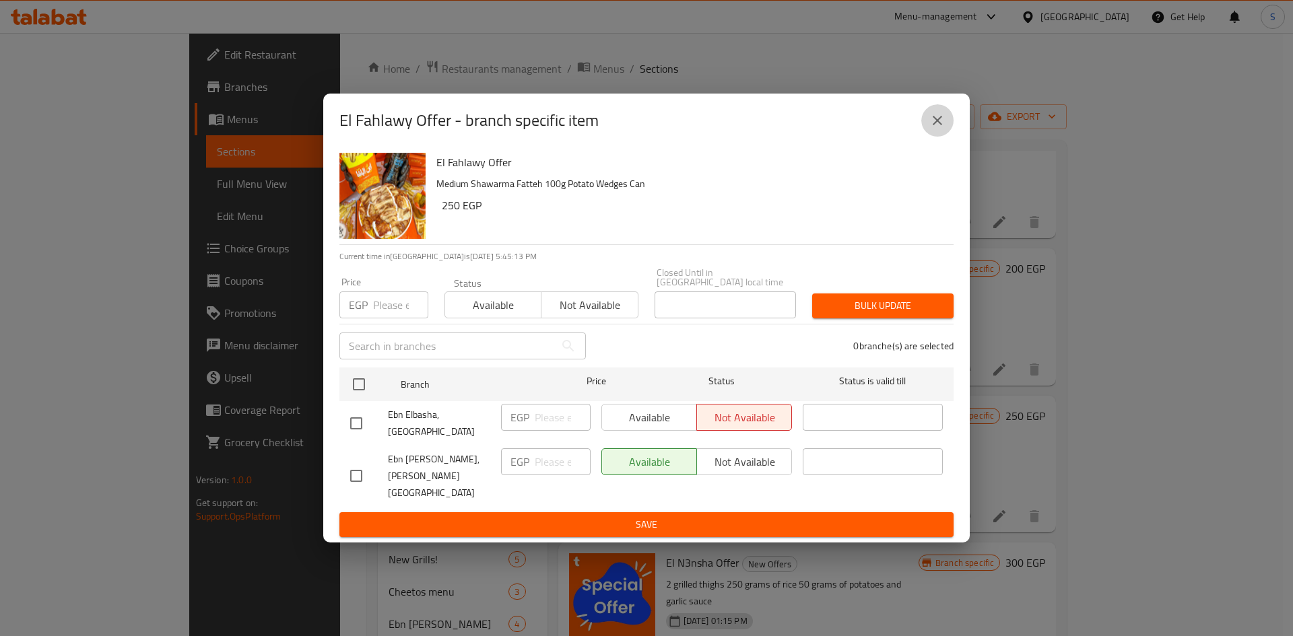
click at [942, 129] on icon "close" at bounding box center [937, 120] width 16 height 16
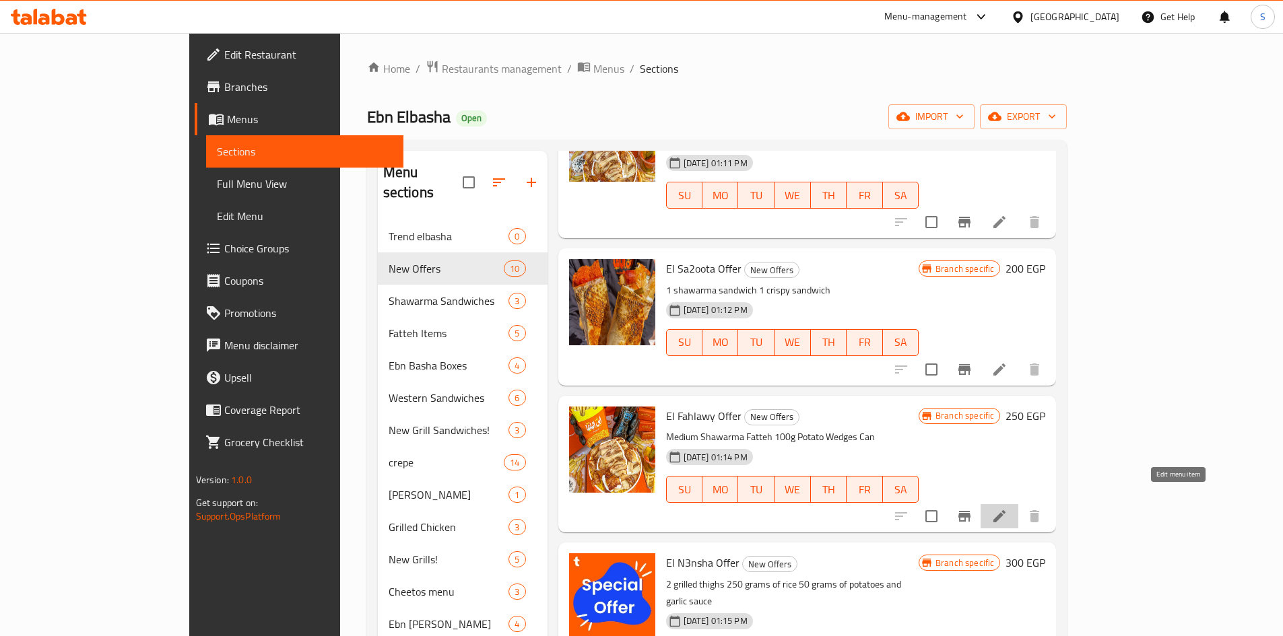
click at [1008, 509] on icon at bounding box center [999, 517] width 16 height 16
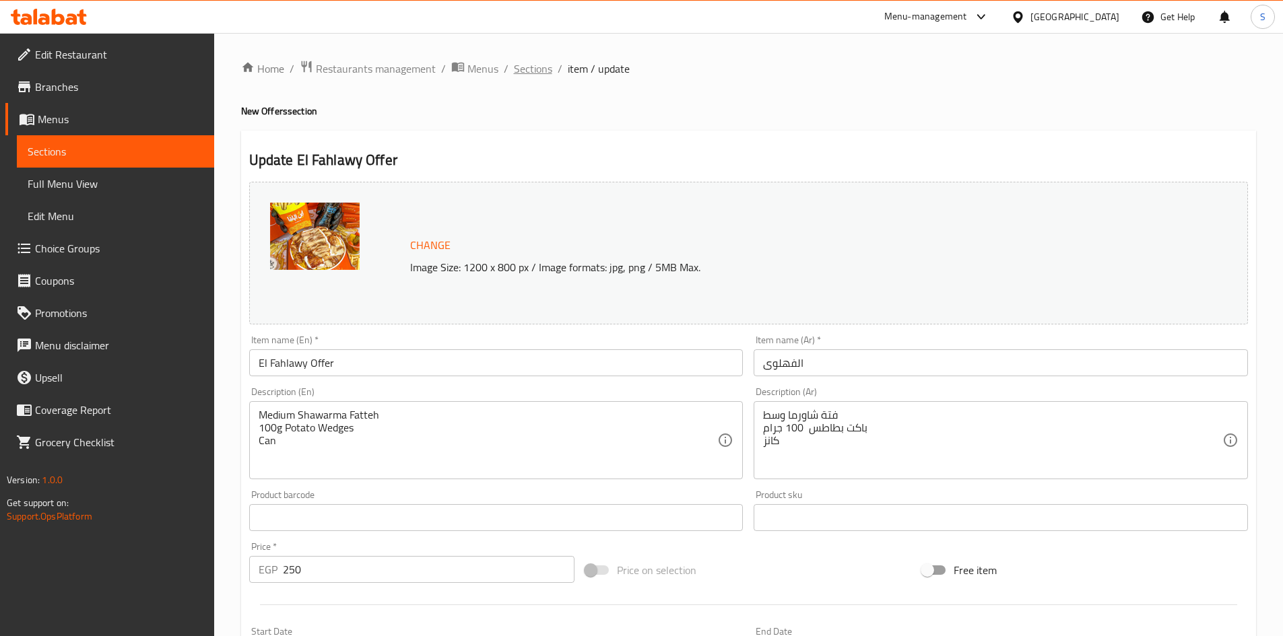
click at [537, 65] on span "Sections" at bounding box center [533, 69] width 38 height 16
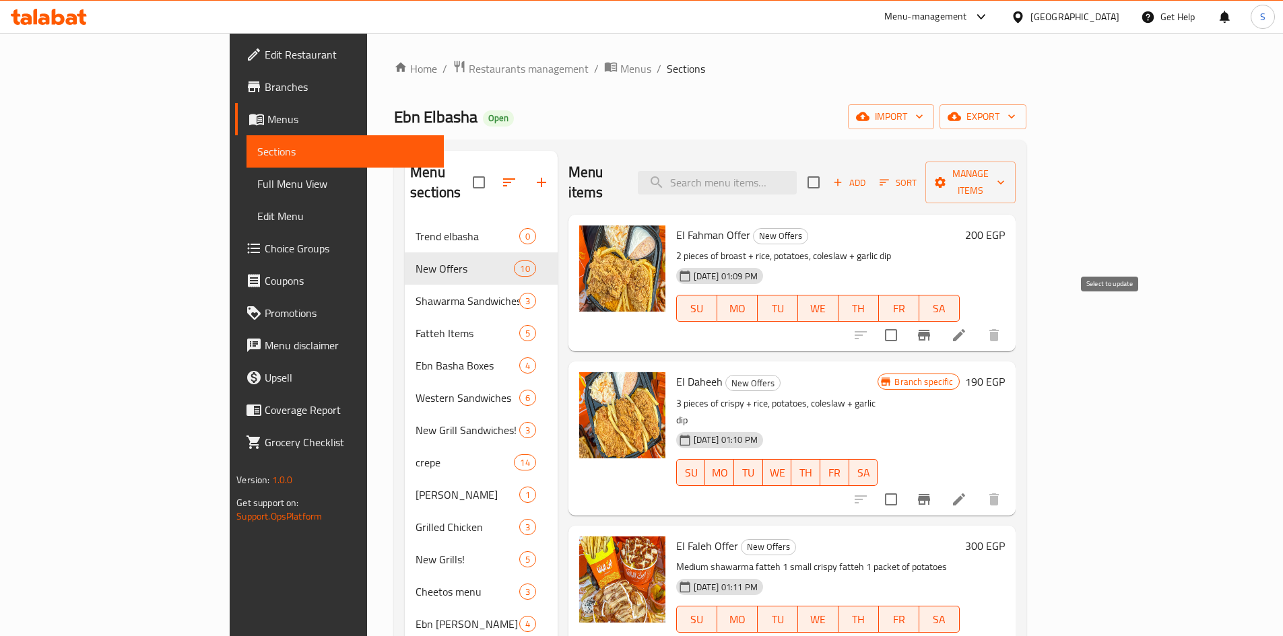
click at [905, 321] on input "checkbox" at bounding box center [891, 335] width 28 height 28
checkbox input "true"
click at [905, 486] on input "checkbox" at bounding box center [891, 500] width 28 height 28
checkbox input "true"
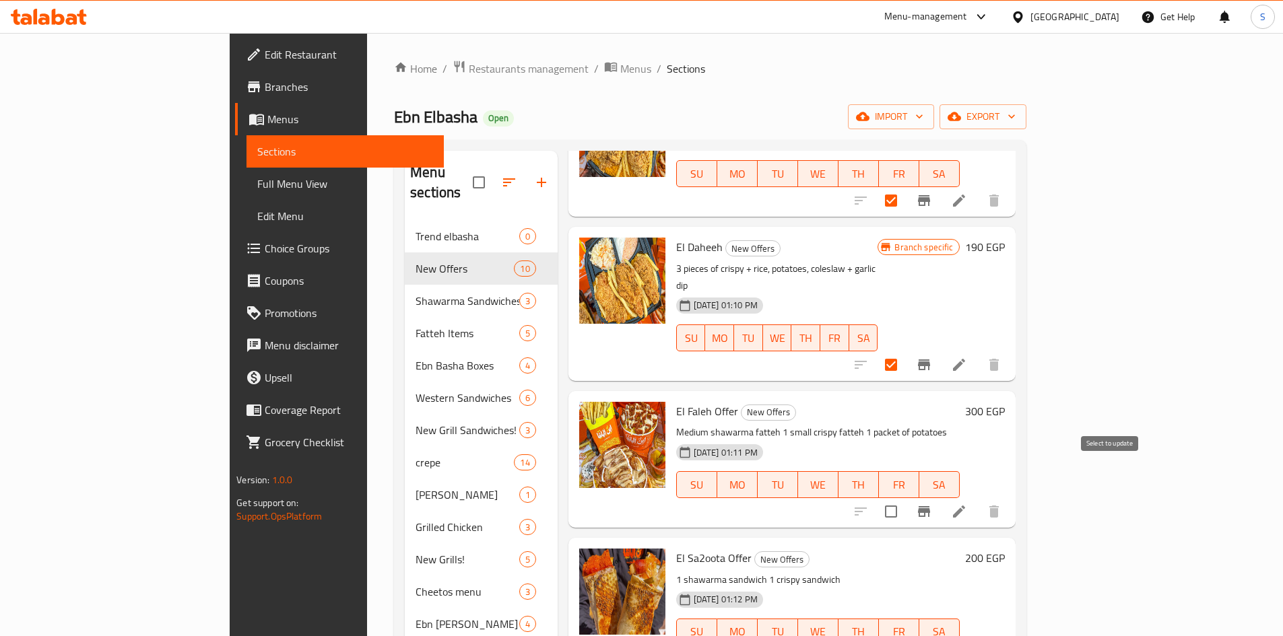
click at [905, 498] on input "checkbox" at bounding box center [891, 512] width 28 height 28
checkbox input "true"
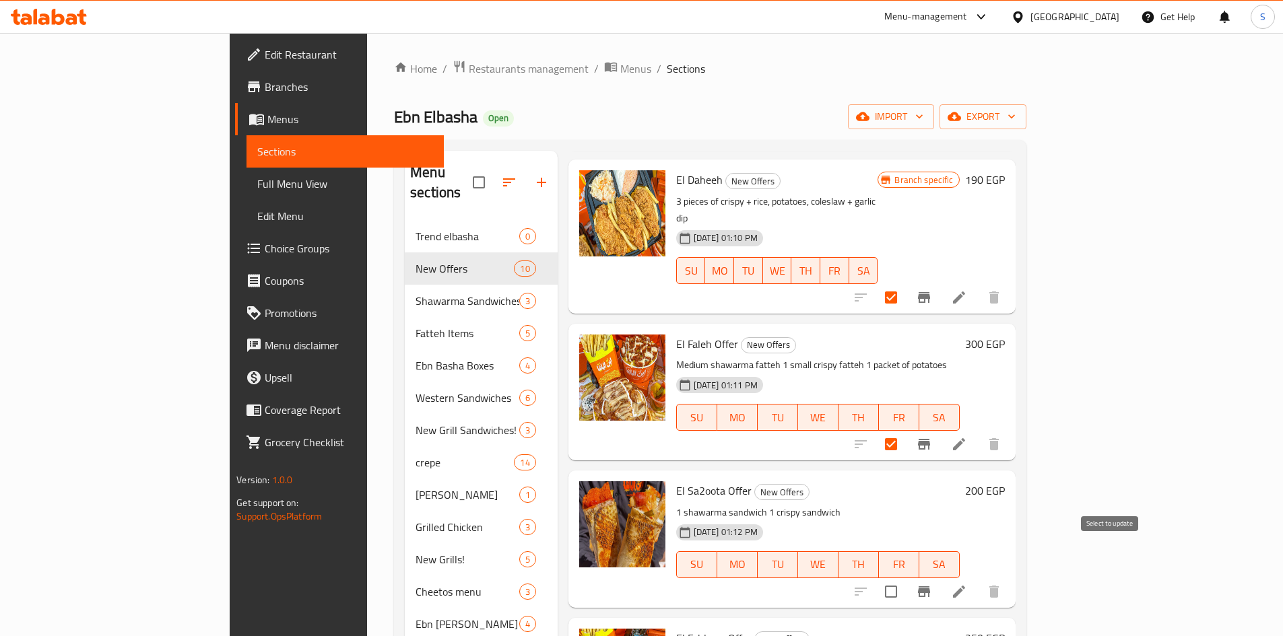
click at [905, 578] on input "checkbox" at bounding box center [891, 592] width 28 height 28
checkbox input "true"
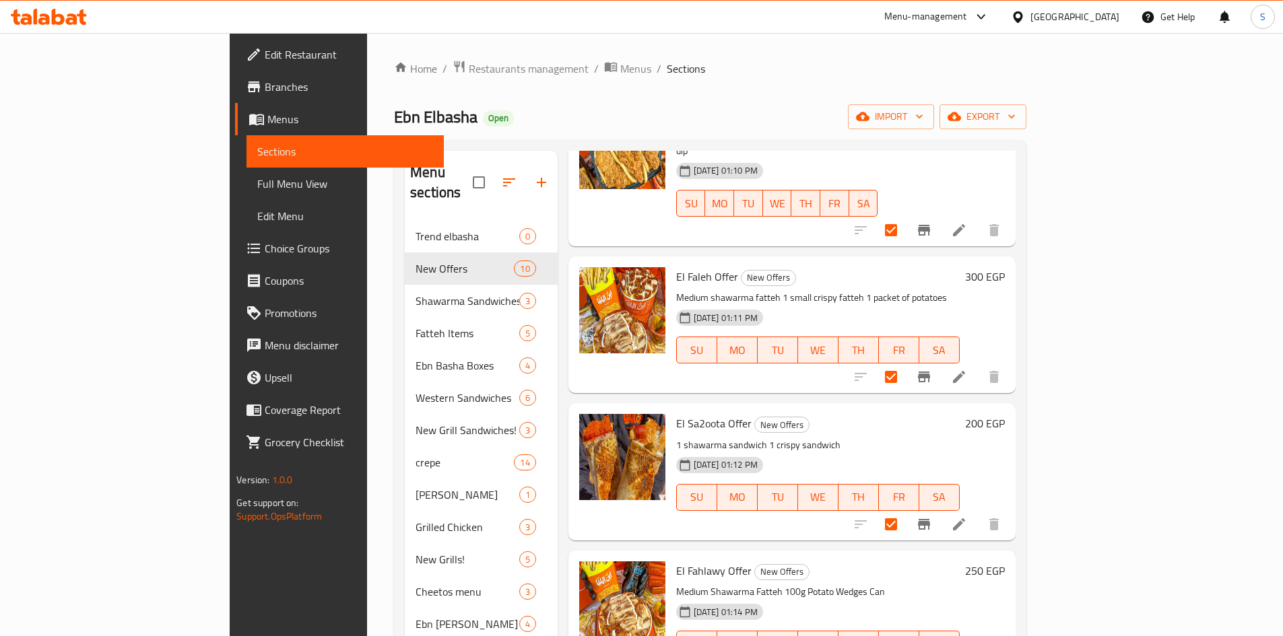
scroll to position [337, 0]
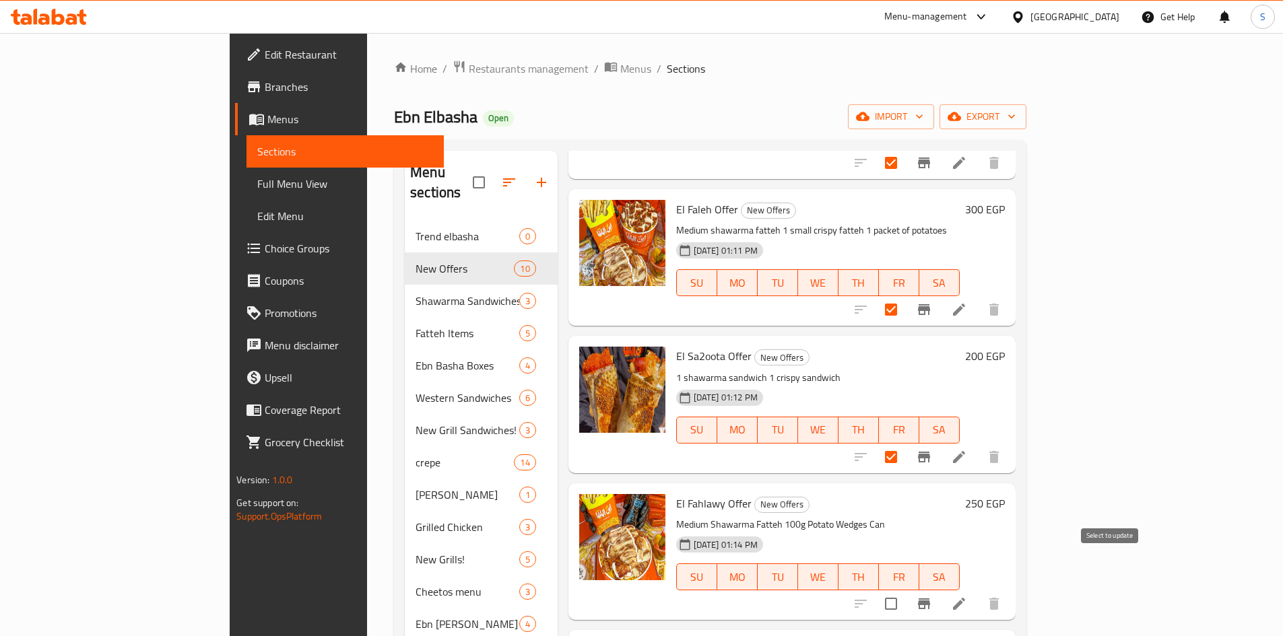
click at [905, 590] on input "checkbox" at bounding box center [891, 604] width 28 height 28
checkbox input "true"
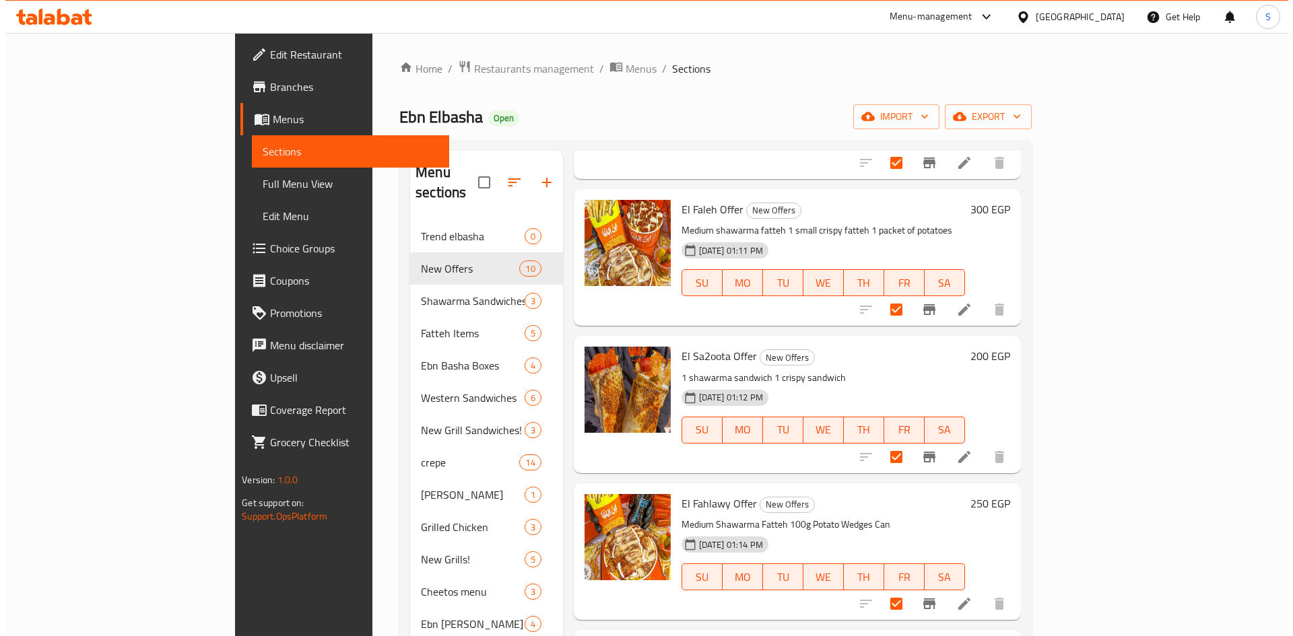
scroll to position [0, 0]
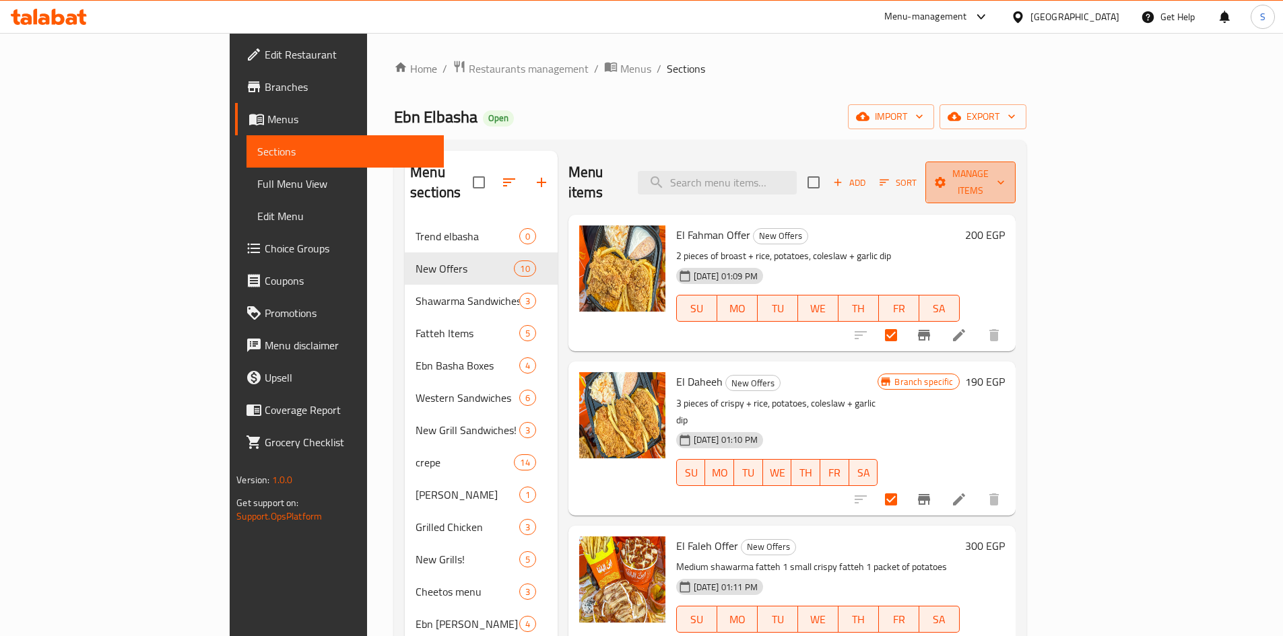
click at [1005, 174] on span "Manage items" at bounding box center [970, 183] width 69 height 34
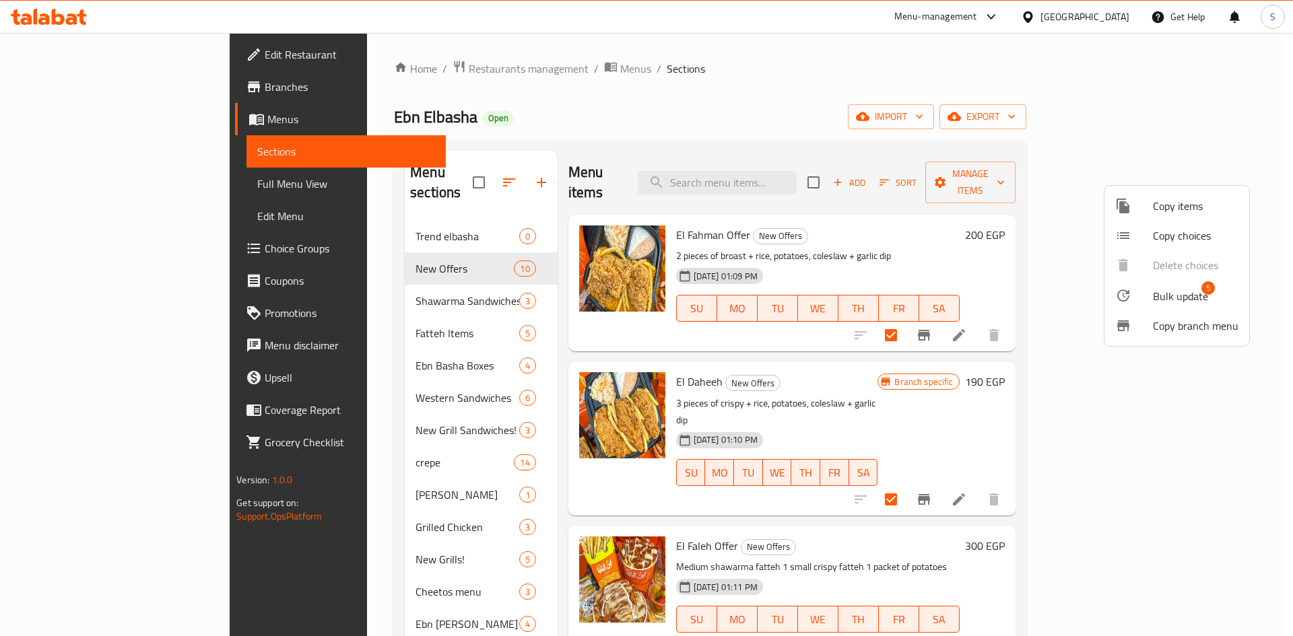
click at [1194, 290] on span "Bulk update" at bounding box center [1180, 296] width 55 height 16
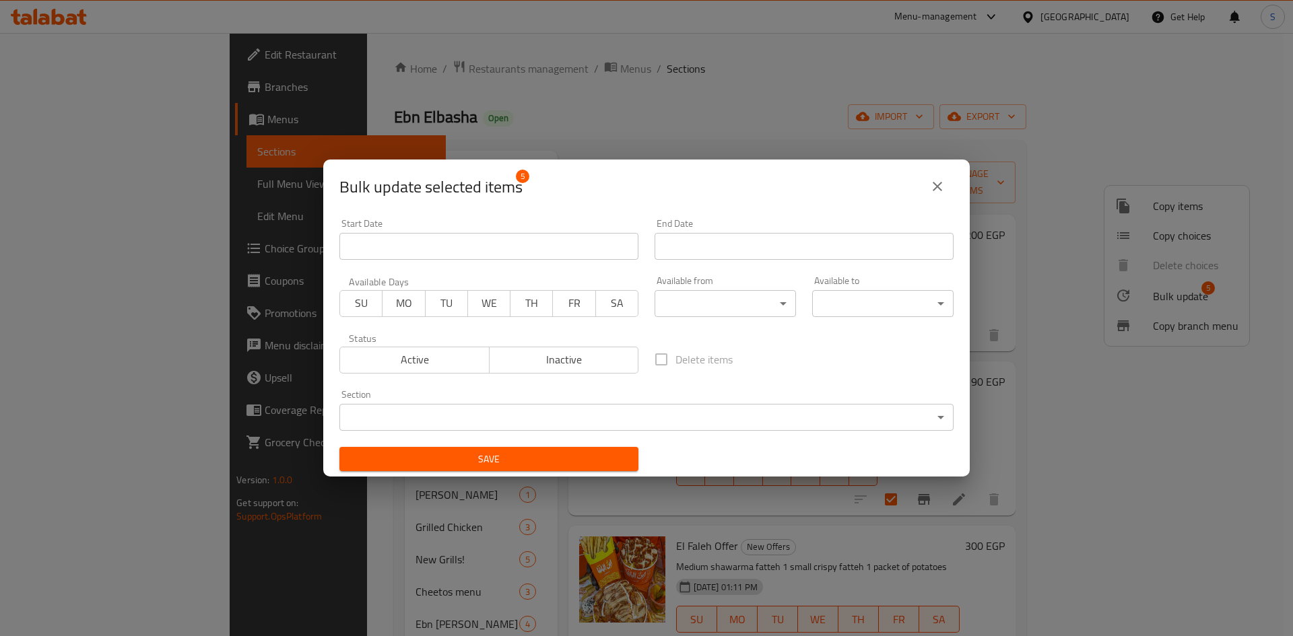
click at [461, 251] on input "Start Date" at bounding box center [488, 246] width 299 height 27
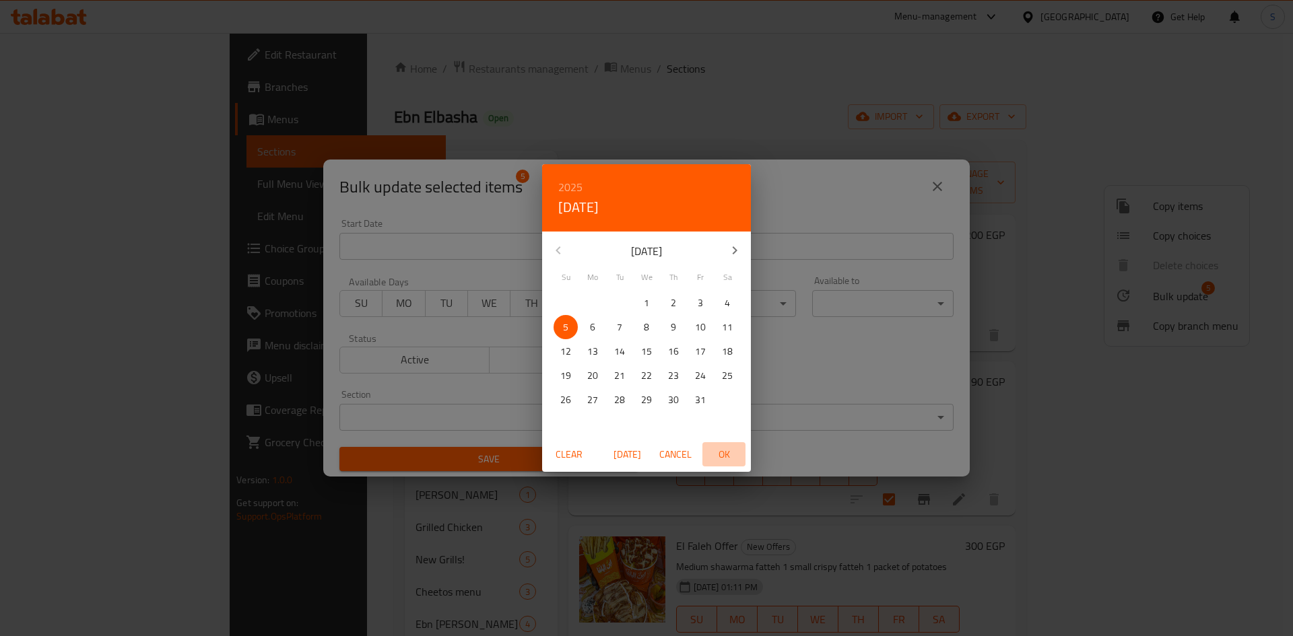
click at [729, 447] on span "OK" at bounding box center [724, 455] width 32 height 17
type input "[DATE]"
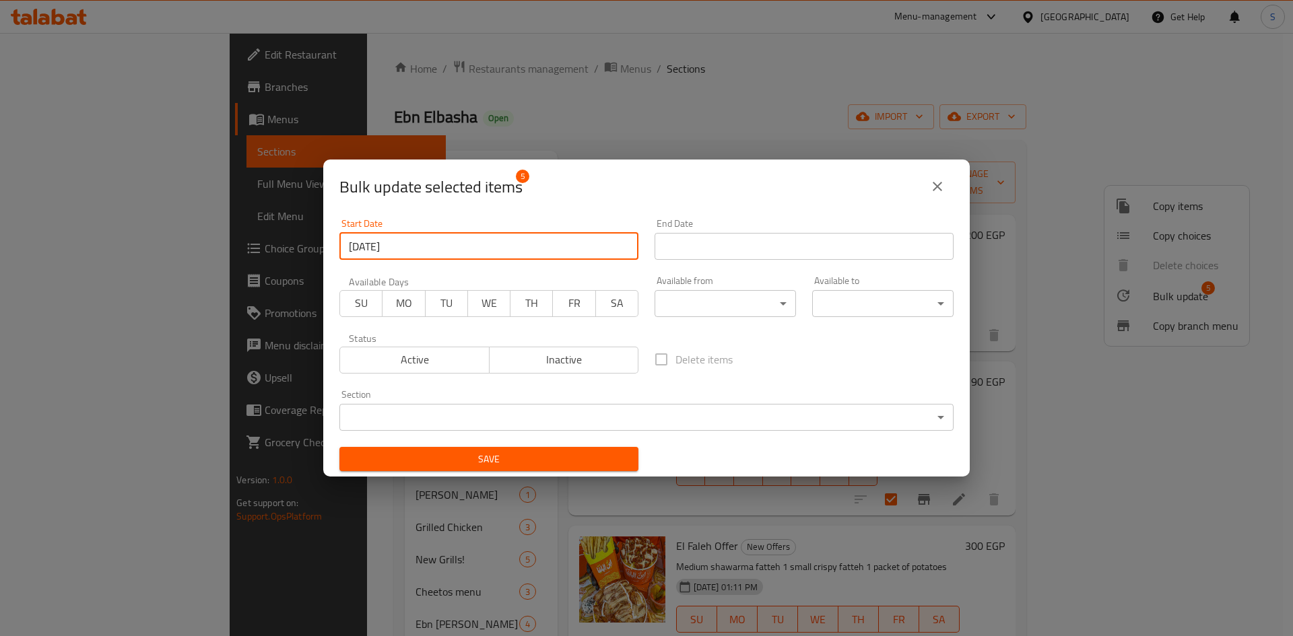
click at [824, 253] on input "Start Date" at bounding box center [804, 246] width 299 height 27
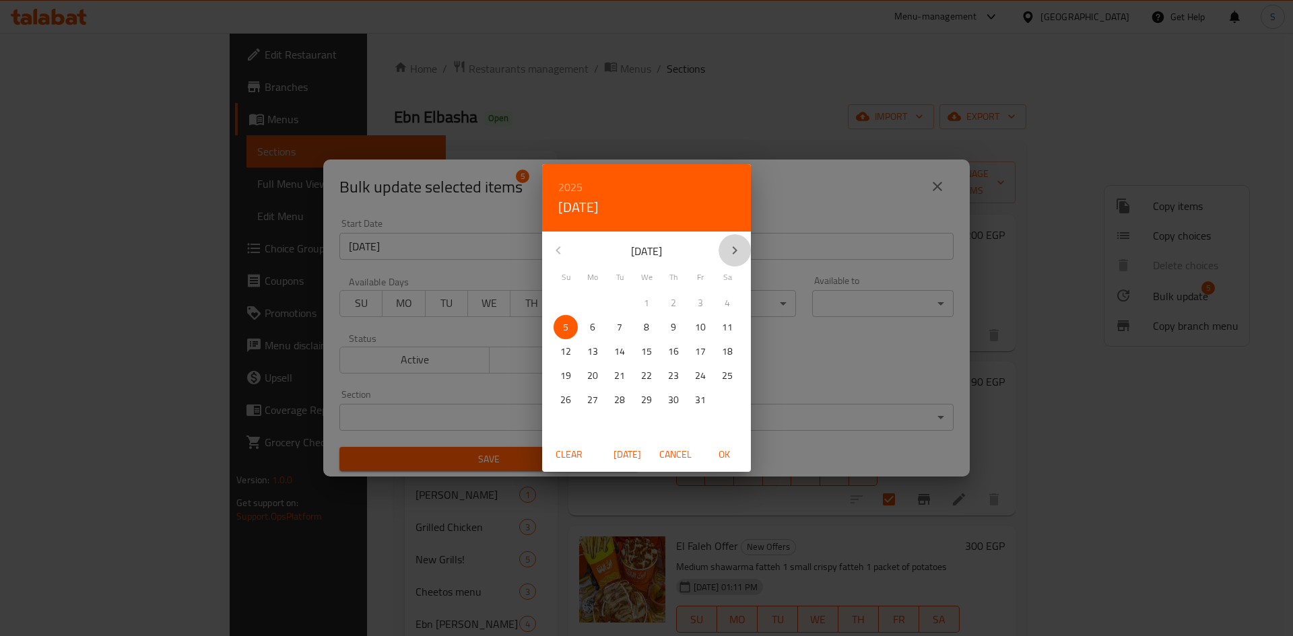
click at [740, 253] on icon "button" at bounding box center [735, 250] width 16 height 16
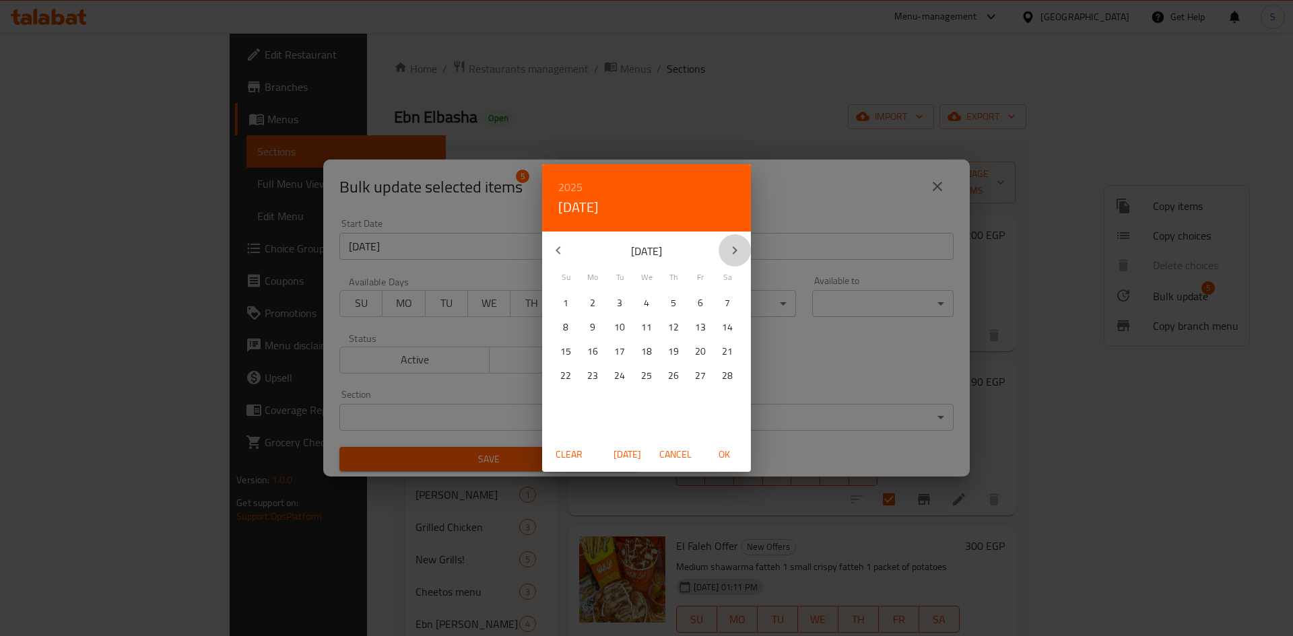
click at [740, 253] on icon "button" at bounding box center [735, 250] width 16 height 16
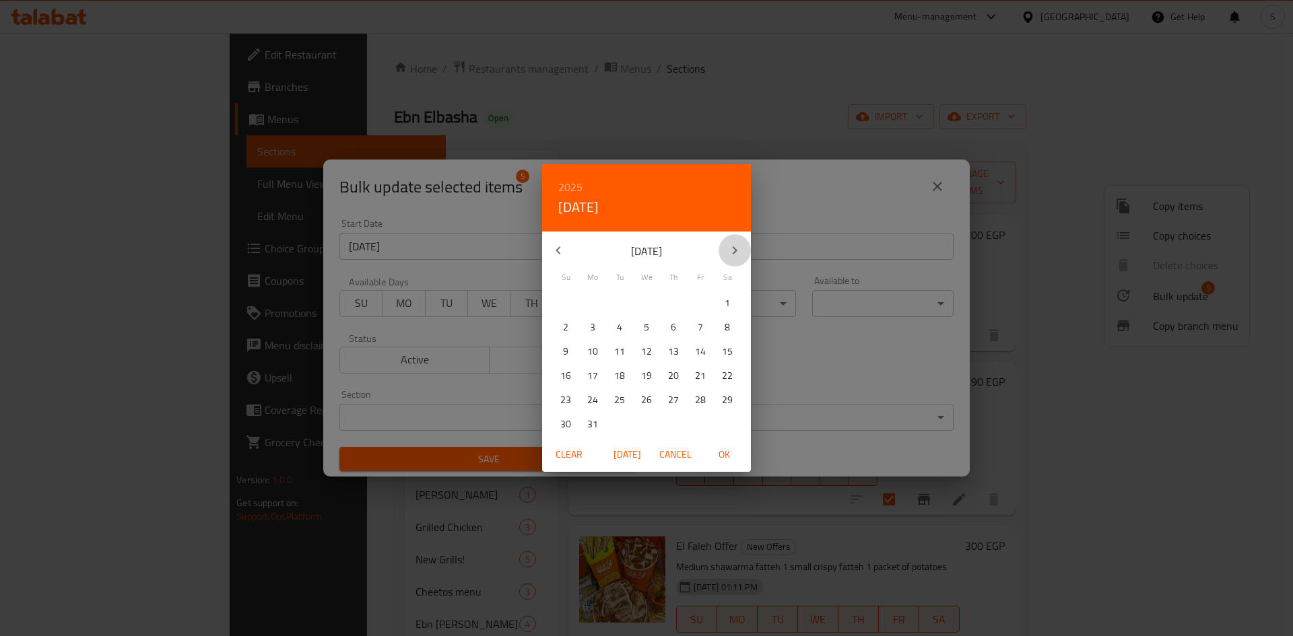
click at [740, 253] on icon "button" at bounding box center [735, 250] width 16 height 16
click at [645, 352] on p "14" at bounding box center [646, 352] width 11 height 17
click at [720, 451] on span "OK" at bounding box center [724, 455] width 32 height 17
type input "[DATE]"
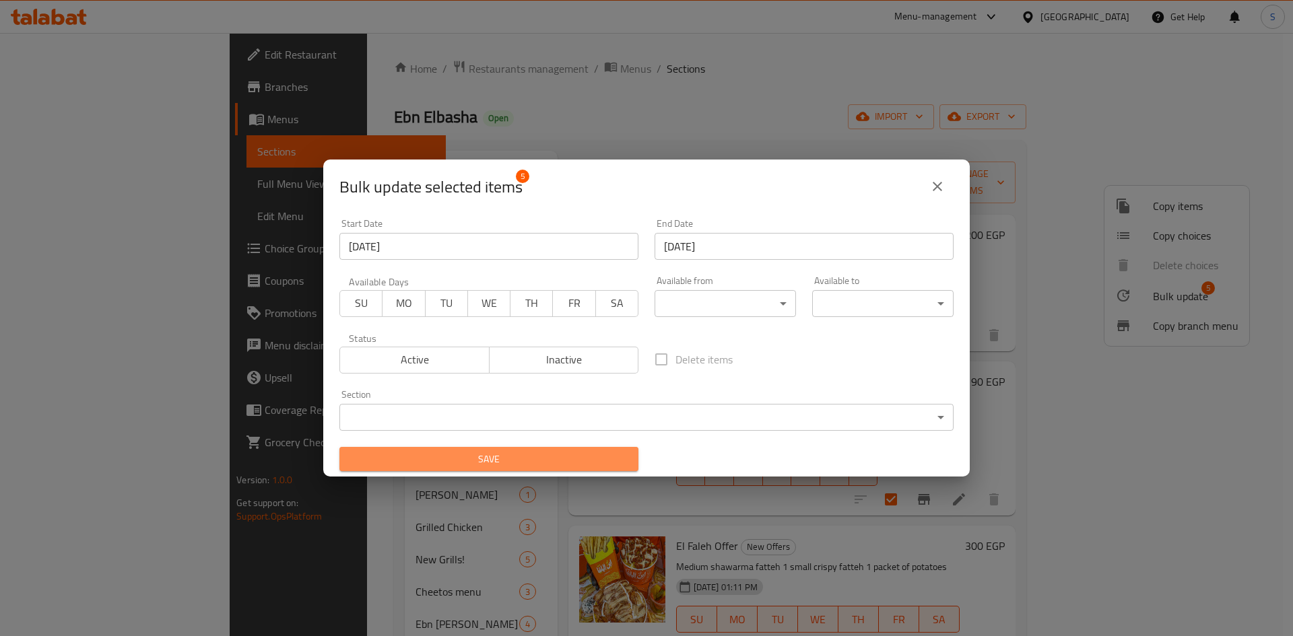
click at [573, 465] on span "Save" at bounding box center [489, 459] width 278 height 17
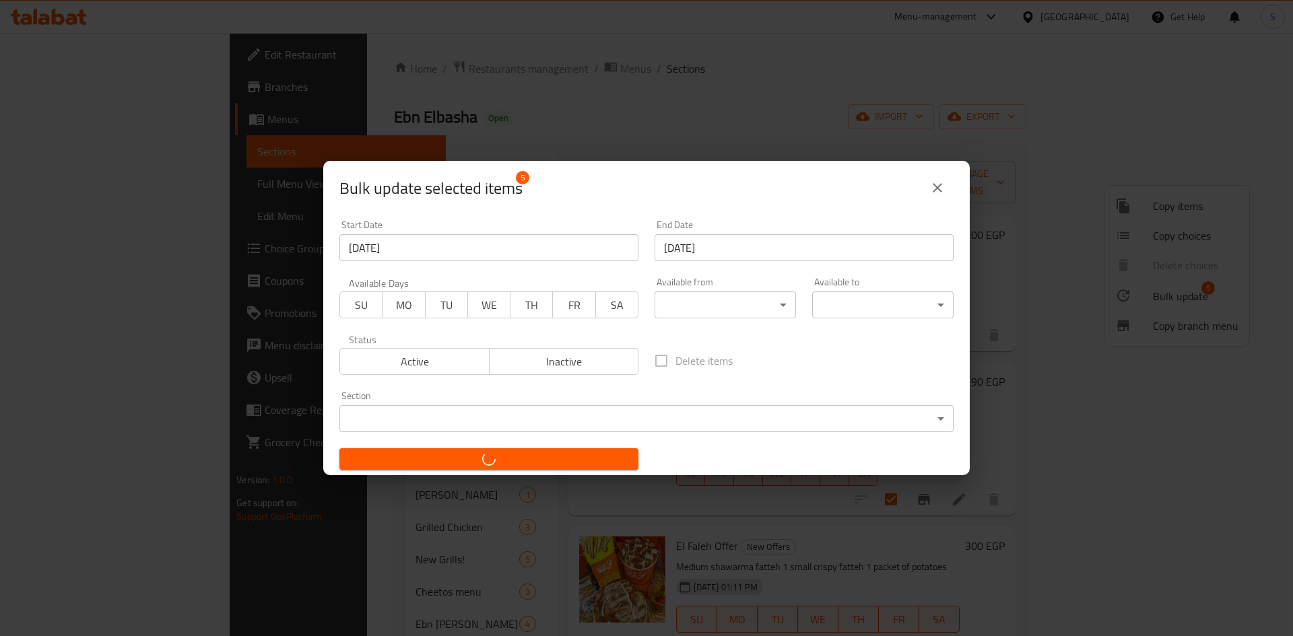
checkbox input "false"
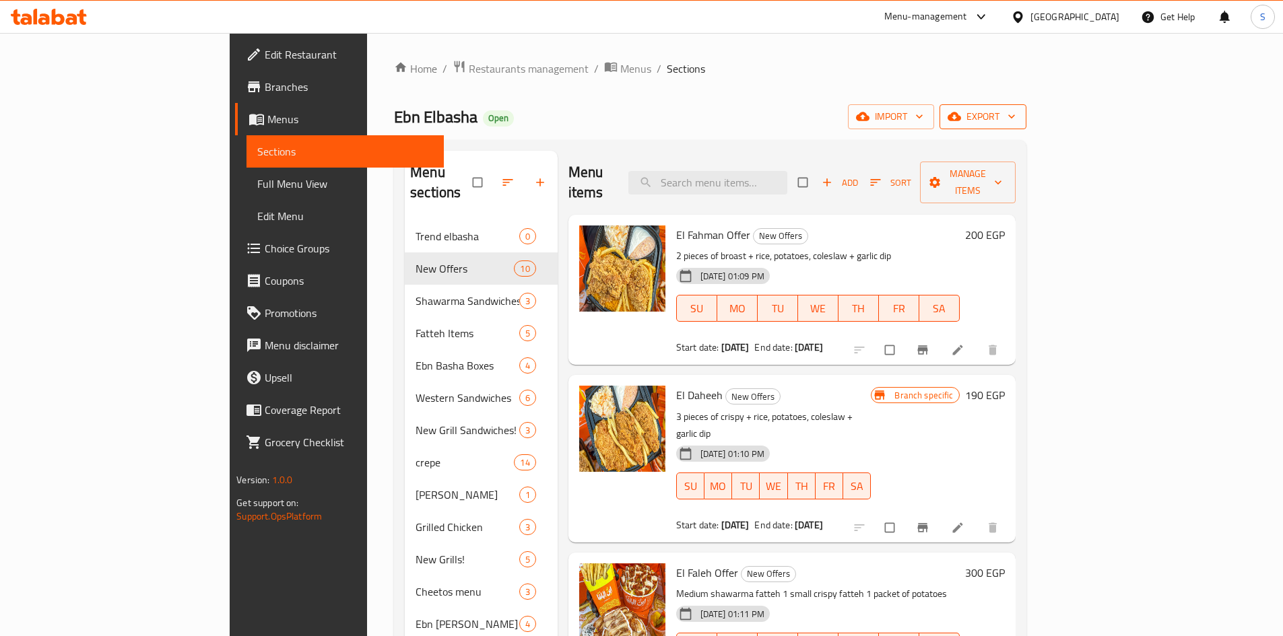
click at [1016, 108] on span "export" at bounding box center [982, 116] width 65 height 17
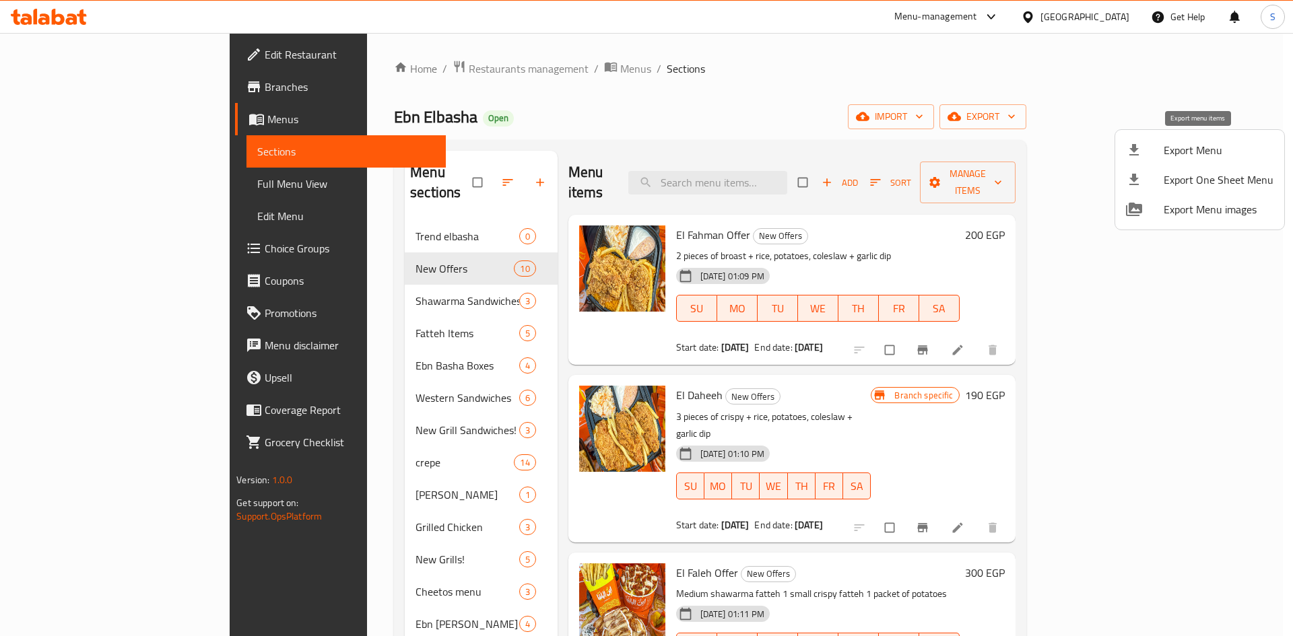
click at [1191, 148] on span "Export Menu" at bounding box center [1219, 150] width 110 height 16
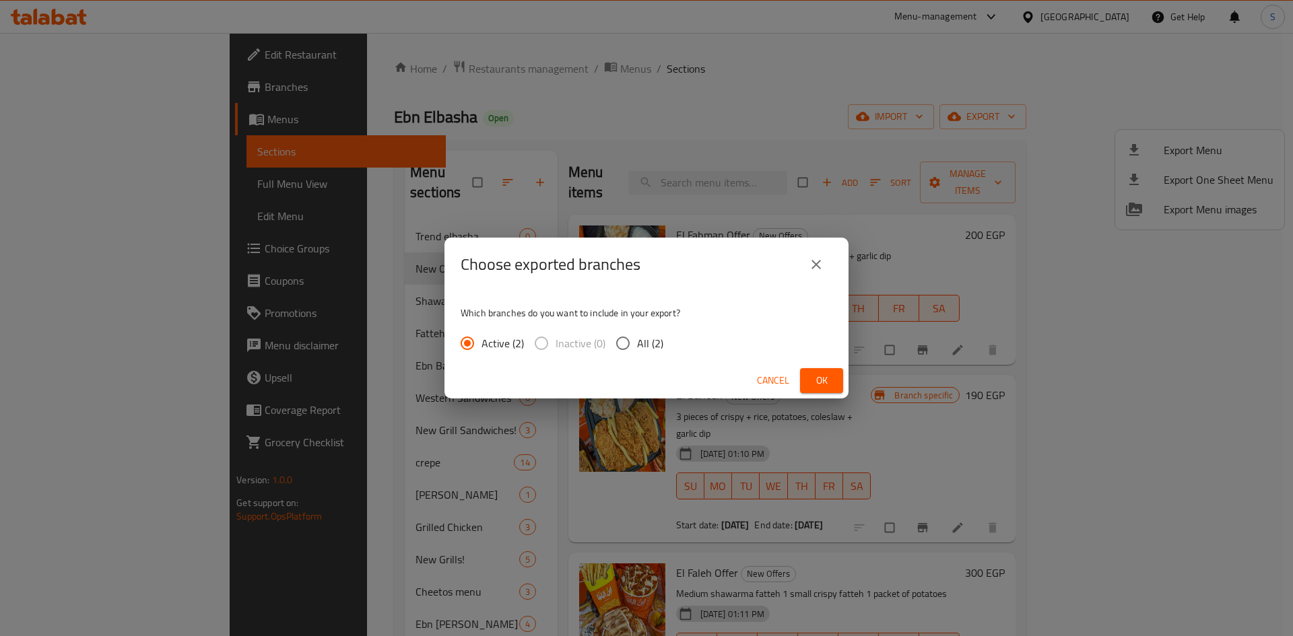
click at [620, 348] on input "All (2)" at bounding box center [623, 343] width 28 height 28
radio input "true"
click at [817, 378] on span "Ok" at bounding box center [822, 380] width 22 height 17
